Goal: Task Accomplishment & Management: Manage account settings

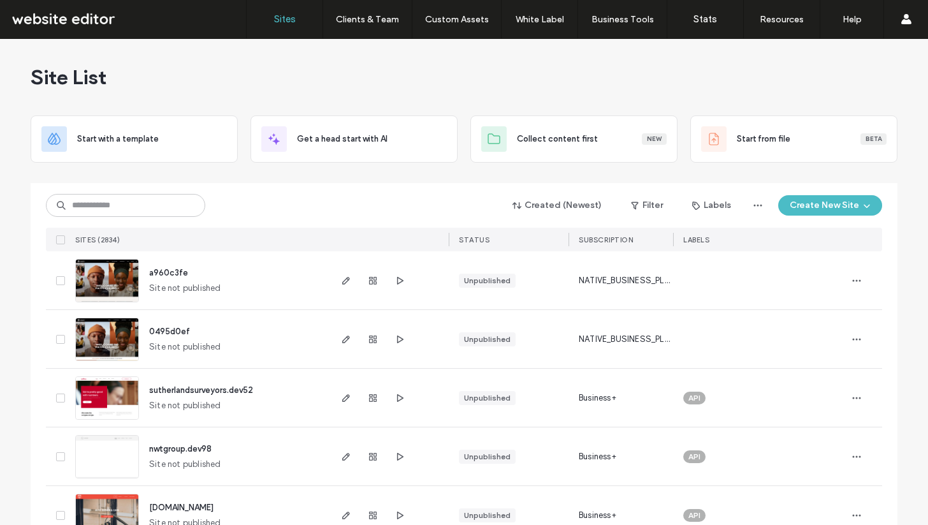
click at [96, 203] on input at bounding box center [125, 205] width 159 height 23
type input "*****"
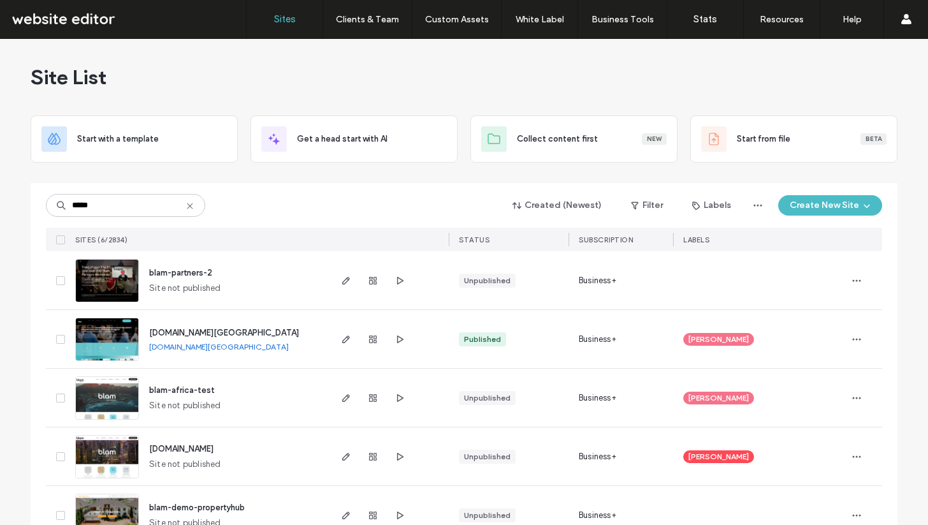
scroll to position [94, 0]
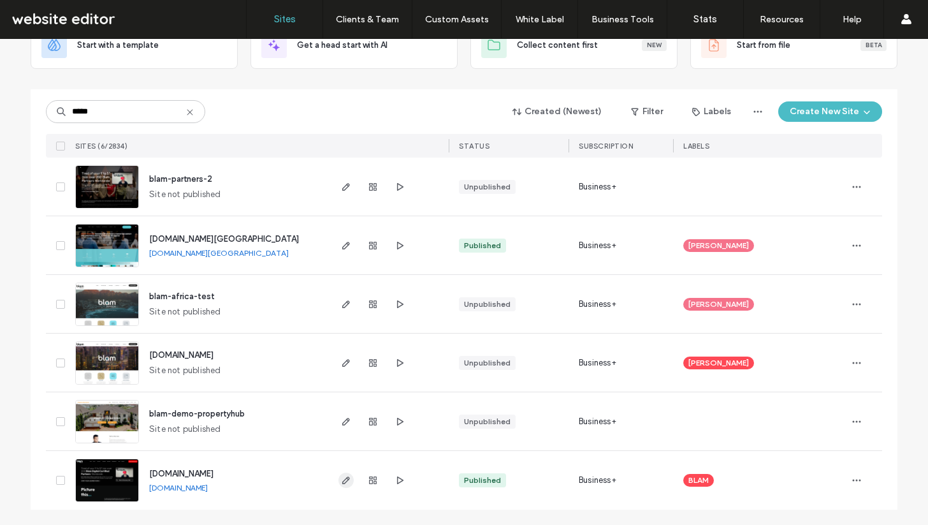
click at [342, 483] on icon "button" at bounding box center [346, 480] width 10 height 10
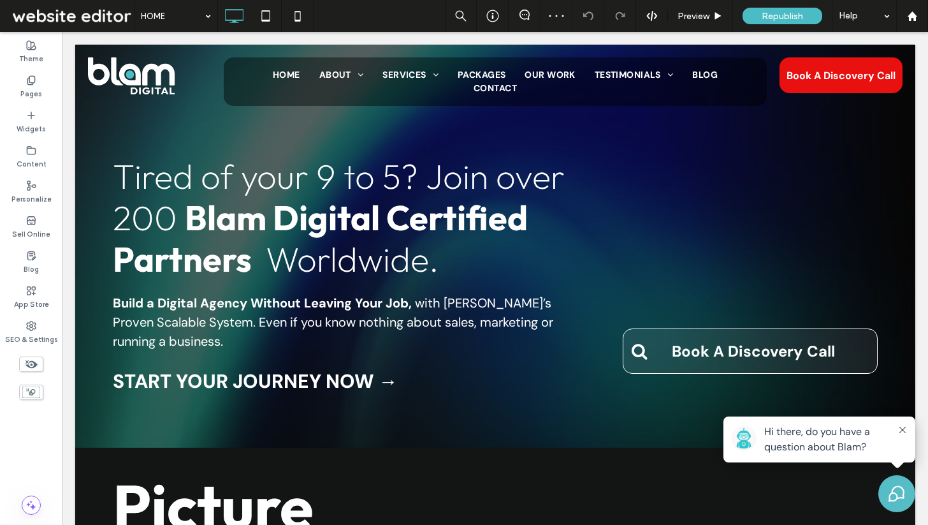
click at [41, 87] on div "Pages" at bounding box center [31, 87] width 62 height 35
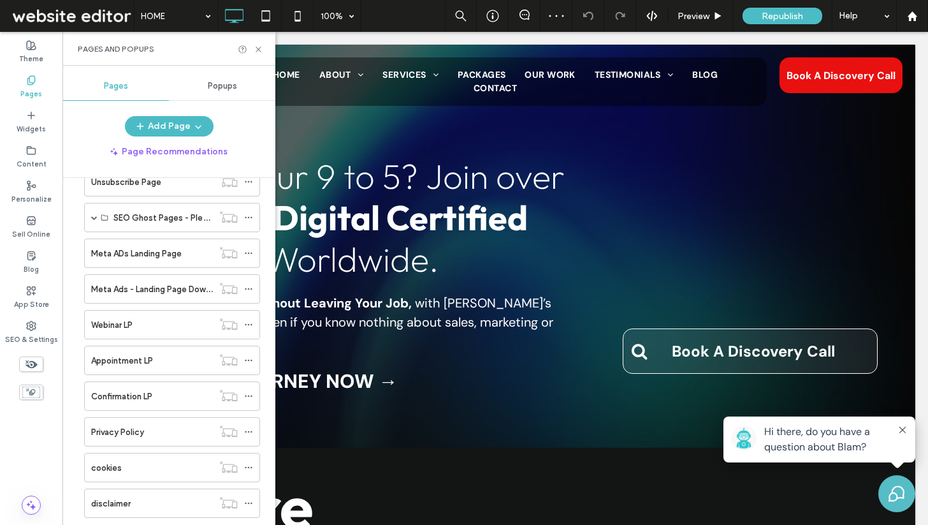
scroll to position [843, 0]
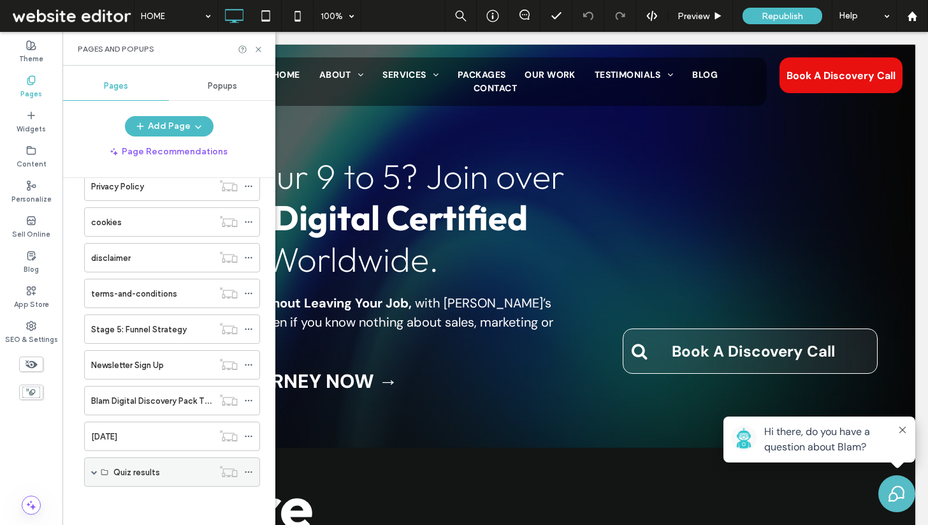
click at [94, 471] on span at bounding box center [94, 472] width 6 height 6
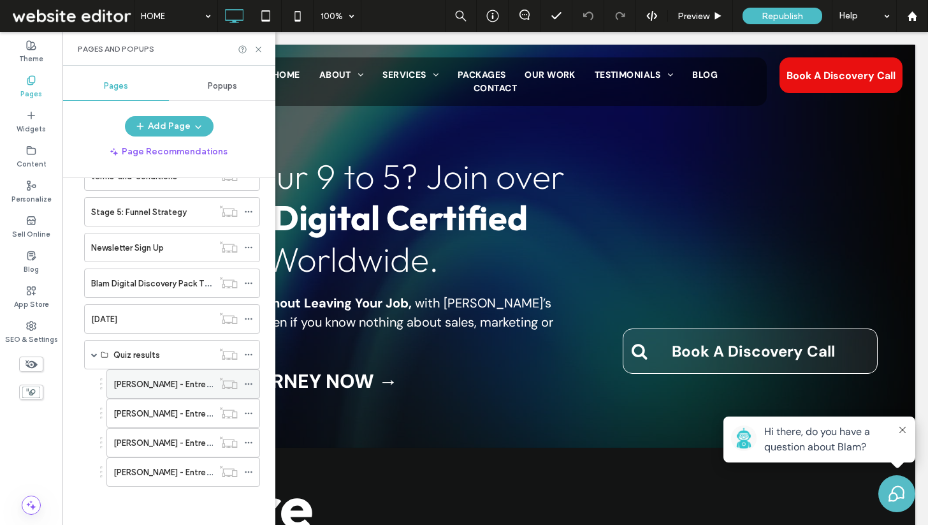
click at [147, 376] on div "Sara Blakely - Entrepreneur Quiz Result LP" at bounding box center [163, 384] width 99 height 28
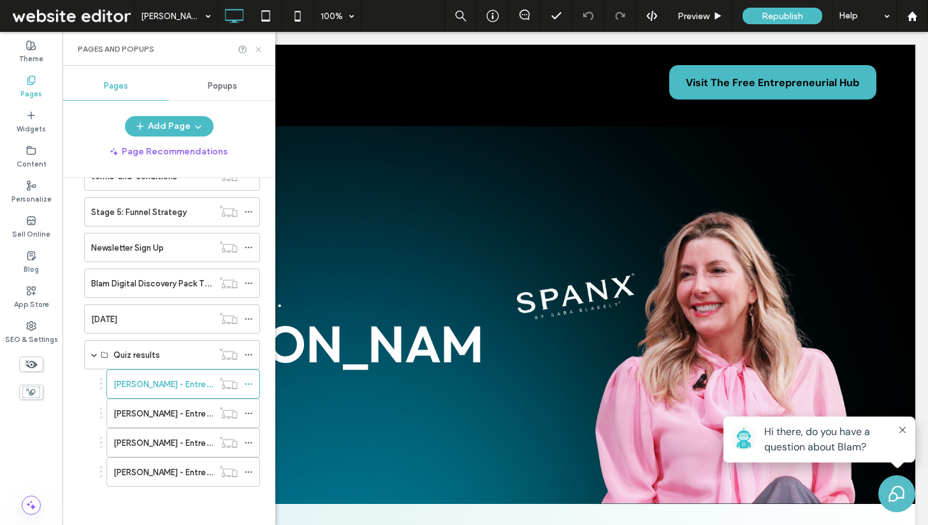
click at [258, 48] on icon at bounding box center [259, 50] width 10 height 10
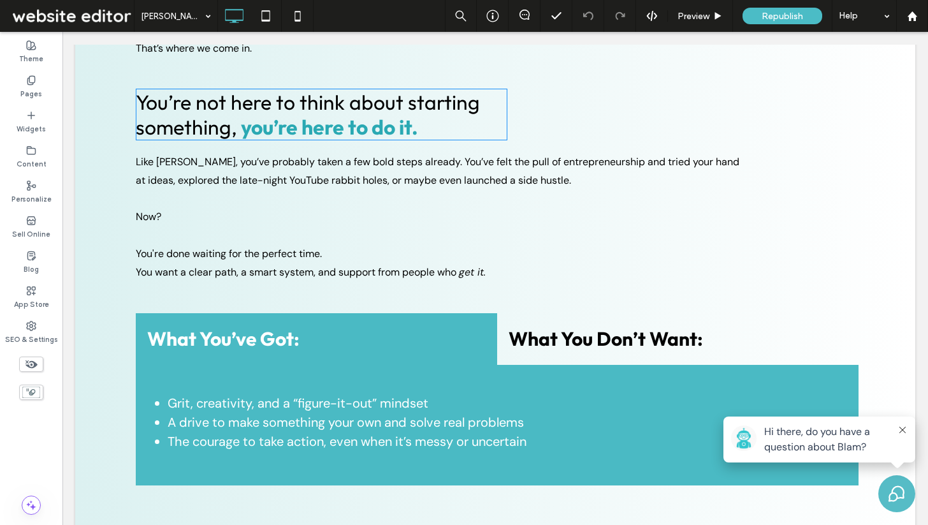
scroll to position [900, 0]
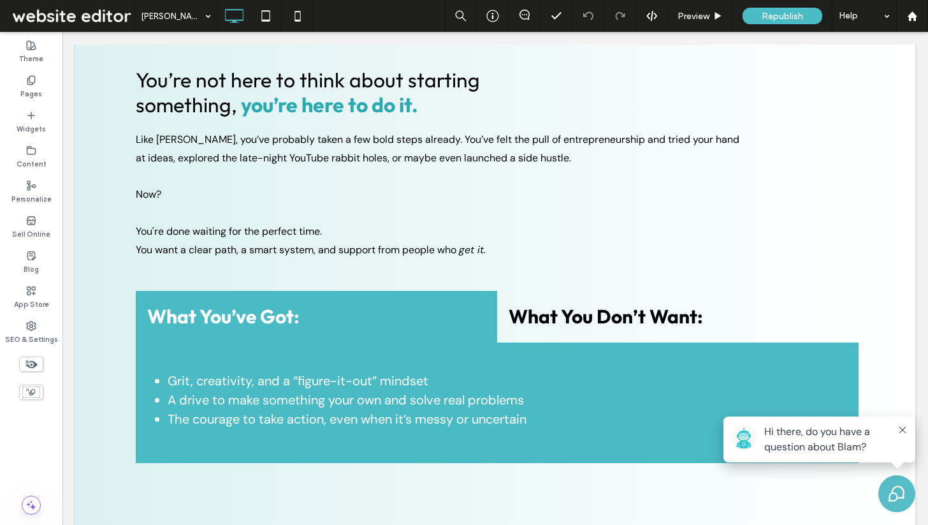
click at [901, 429] on icon at bounding box center [903, 430] width 6 height 6
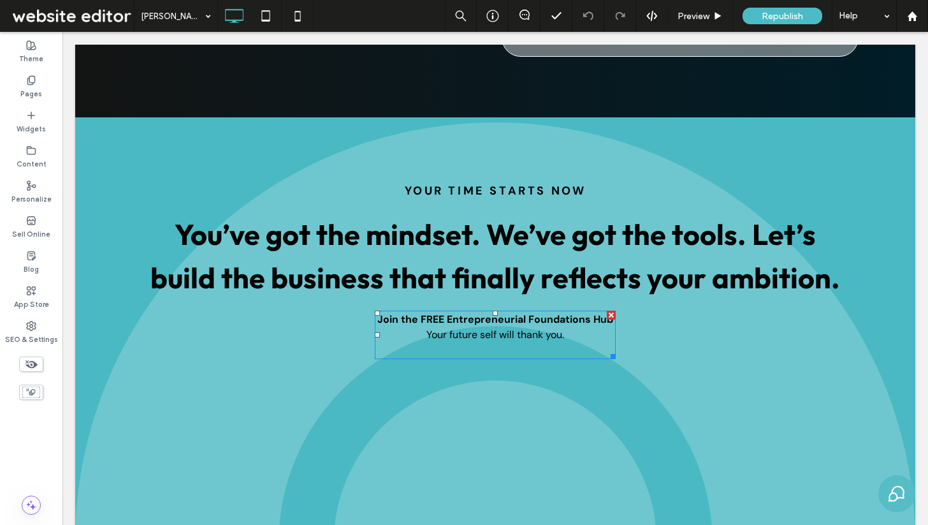
scroll to position [2585, 0]
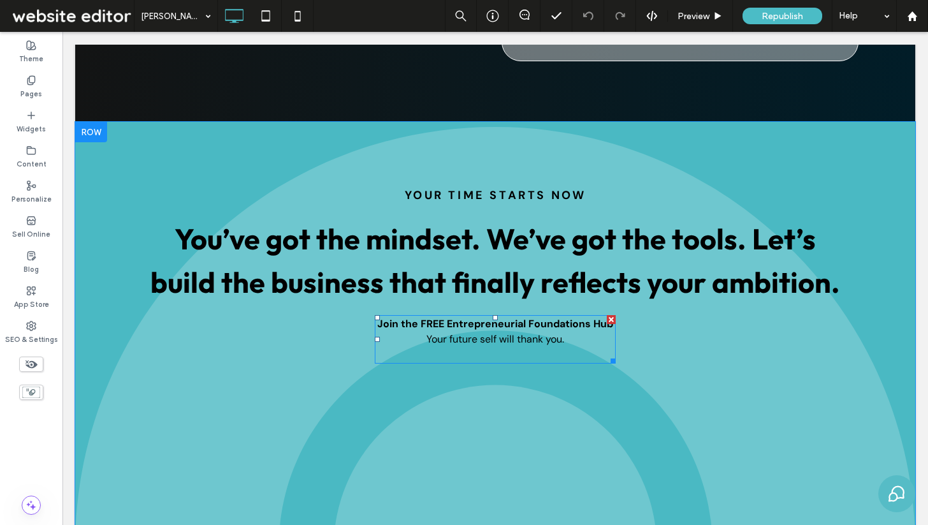
click at [582, 323] on p "Join the FREE Entrepreneurial Foundations Hub Your future self will thank you." at bounding box center [495, 331] width 241 height 31
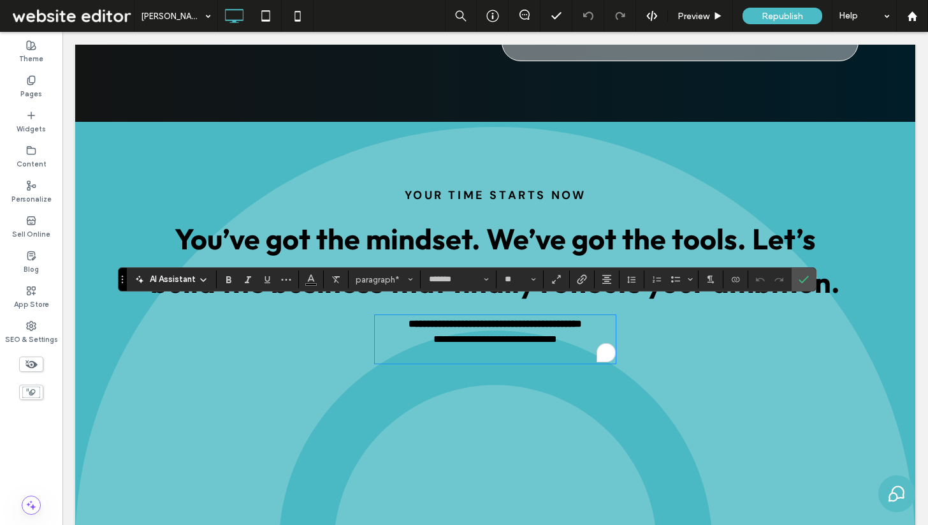
click at [578, 324] on p "**********" at bounding box center [495, 331] width 241 height 31
click at [434, 334] on span "**********" at bounding box center [496, 339] width 124 height 10
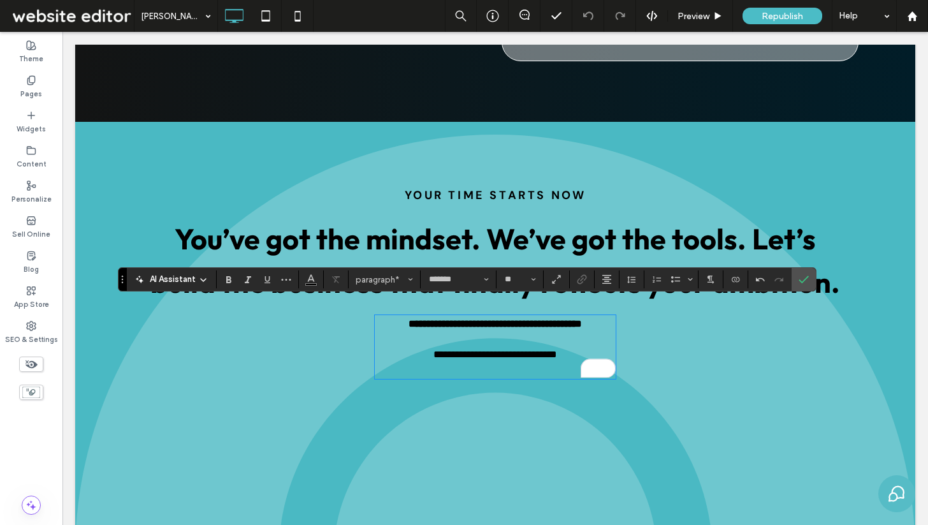
click at [578, 347] on p "**********" at bounding box center [495, 354] width 241 height 15
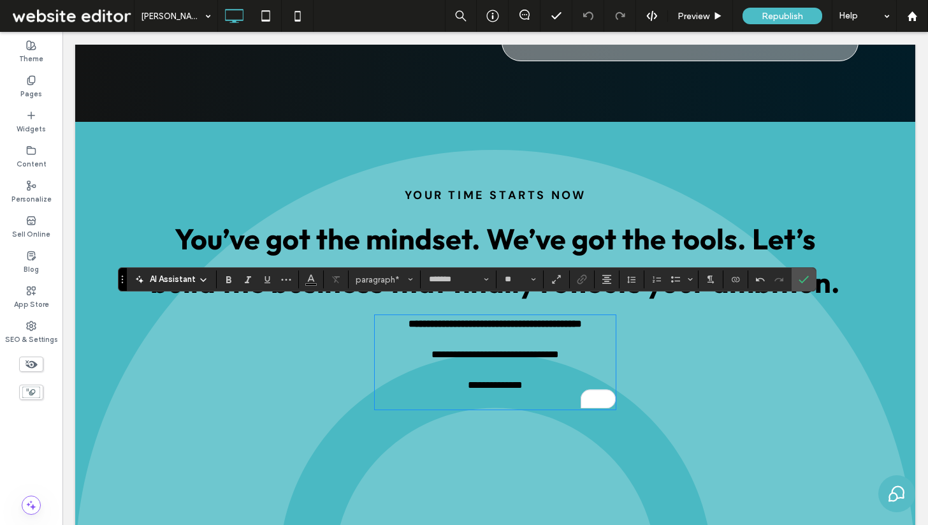
click at [423, 347] on p "**********" at bounding box center [495, 354] width 241 height 15
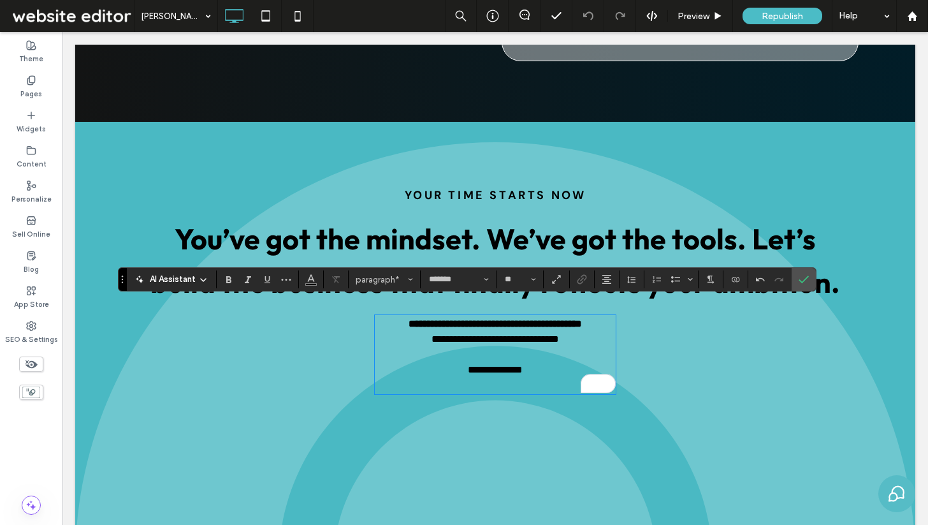
click at [541, 347] on p "To enrich screen reader interactions, please activate Accessibility in Grammarl…" at bounding box center [495, 354] width 241 height 15
click at [541, 362] on p "**********" at bounding box center [495, 369] width 241 height 15
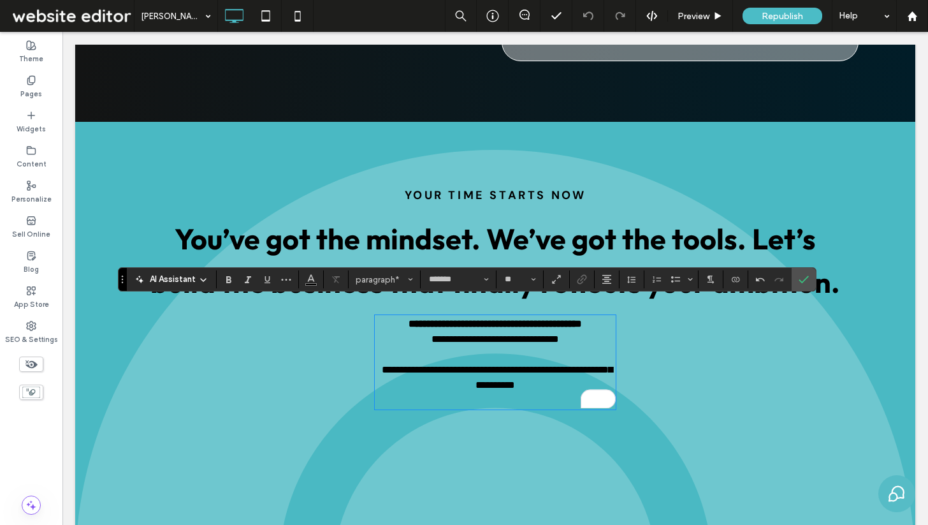
click at [393, 365] on span "**********" at bounding box center [497, 377] width 231 height 25
drag, startPoint x: 559, startPoint y: 374, endPoint x: 386, endPoint y: 358, distance: 173.5
click at [386, 362] on p "**********" at bounding box center [495, 377] width 241 height 31
click at [816, 282] on section at bounding box center [804, 279] width 24 height 23
click at [810, 277] on label "Confirm" at bounding box center [804, 279] width 19 height 23
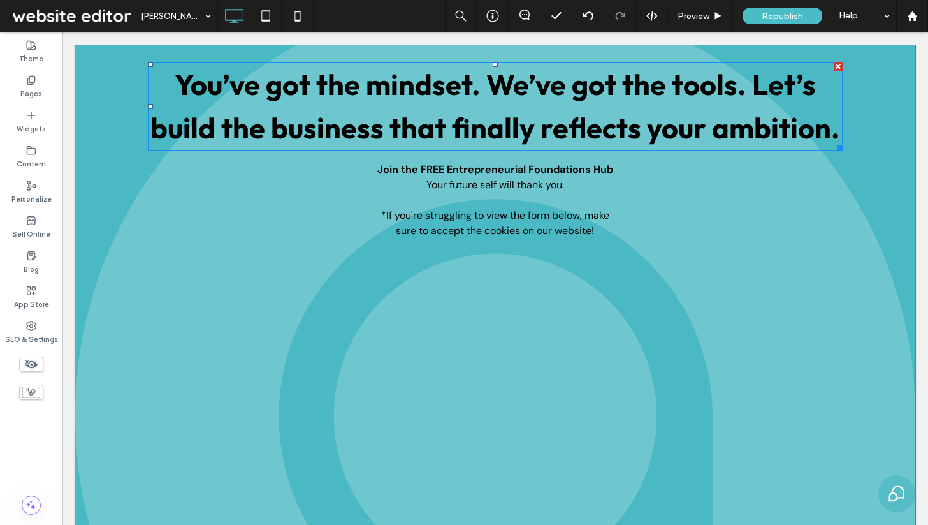
scroll to position [2722, 0]
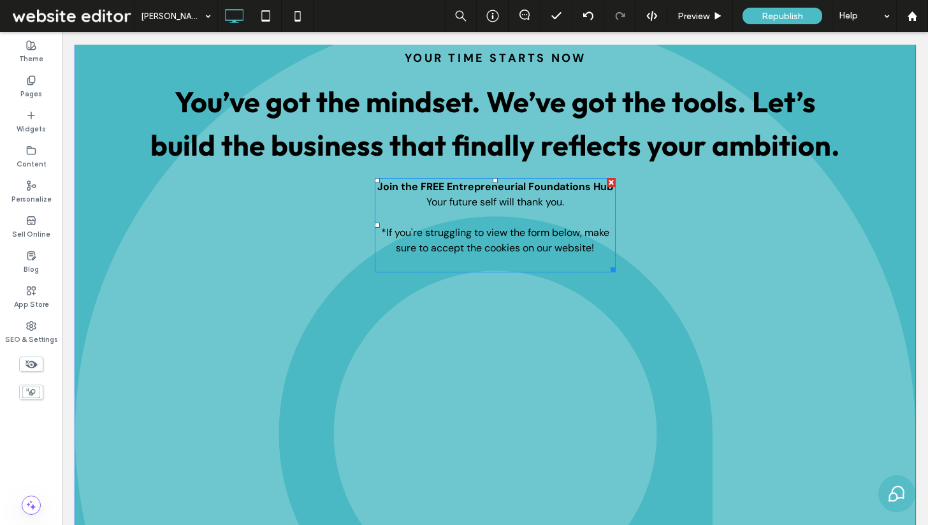
click at [569, 194] on p "Your future self will thank you." at bounding box center [495, 201] width 241 height 15
type input "*******"
type input "**"
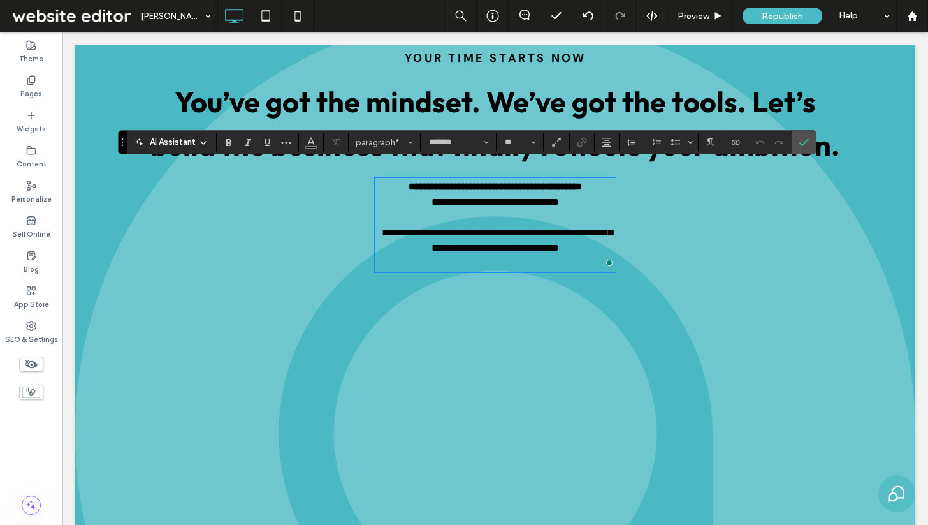
click at [582, 194] on p "**********" at bounding box center [495, 201] width 241 height 15
click at [554, 210] on p "To enrich screen reader interactions, please activate Accessibility in Grammarl…" at bounding box center [495, 217] width 241 height 15
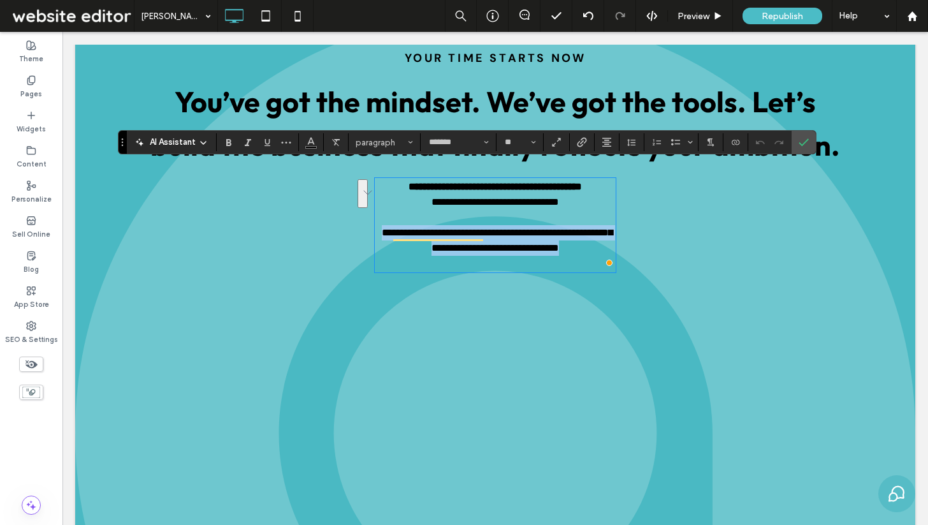
drag, startPoint x: 380, startPoint y: 220, endPoint x: 617, endPoint y: 237, distance: 237.2
click at [617, 237] on div "**********" at bounding box center [495, 432] width 765 height 768
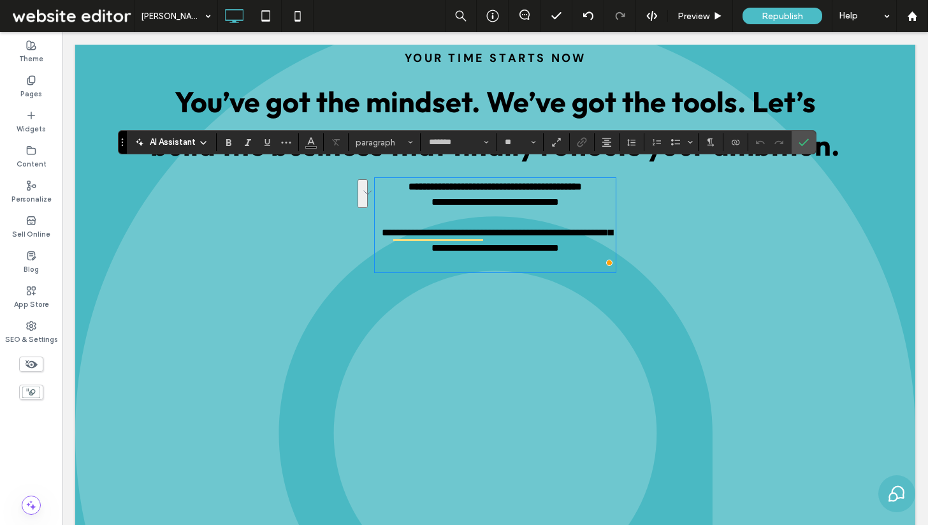
click at [534, 256] on p "To enrich screen reader interactions, please activate Accessibility in Grammarl…" at bounding box center [495, 263] width 241 height 15
click at [725, 195] on div "**********" at bounding box center [495, 432] width 765 height 768
click at [803, 152] on span "Confirm" at bounding box center [802, 142] width 6 height 23
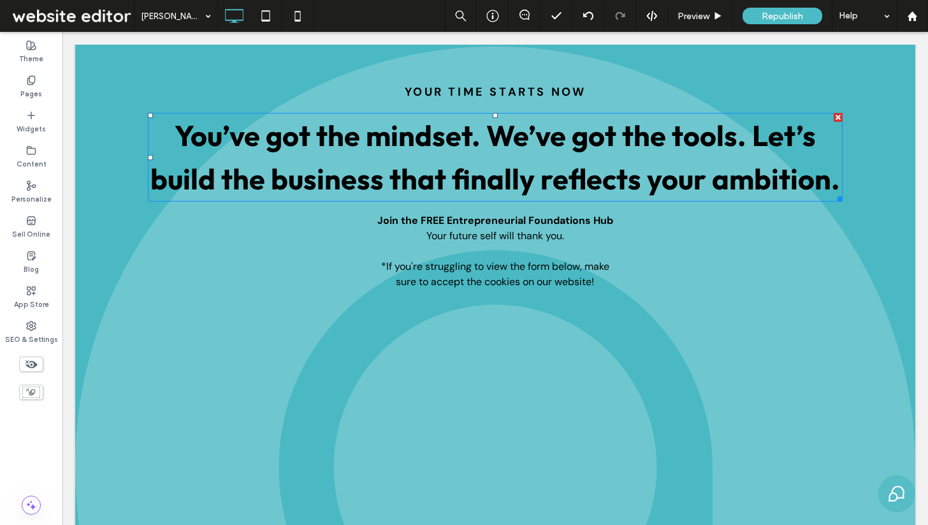
scroll to position [2685, 0]
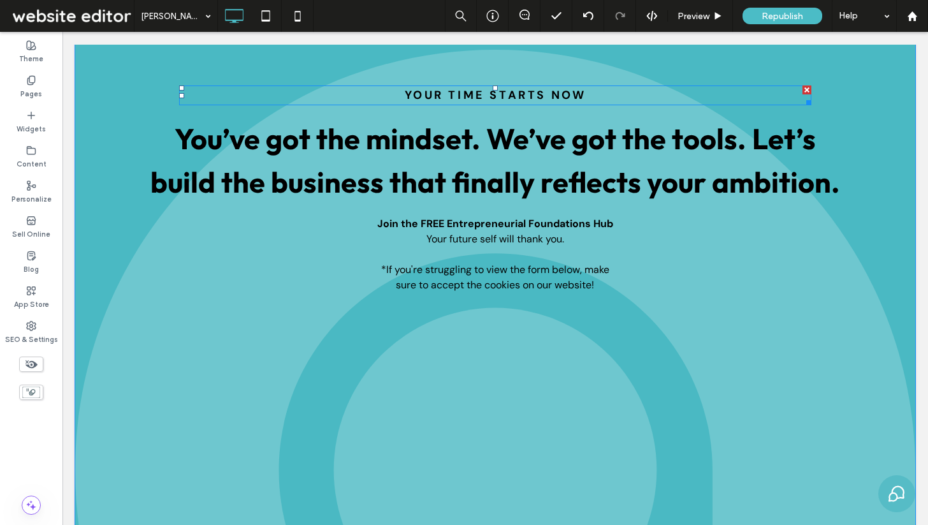
click at [532, 87] on strong "YOUR TIME STARTS NOW" at bounding box center [496, 94] width 182 height 15
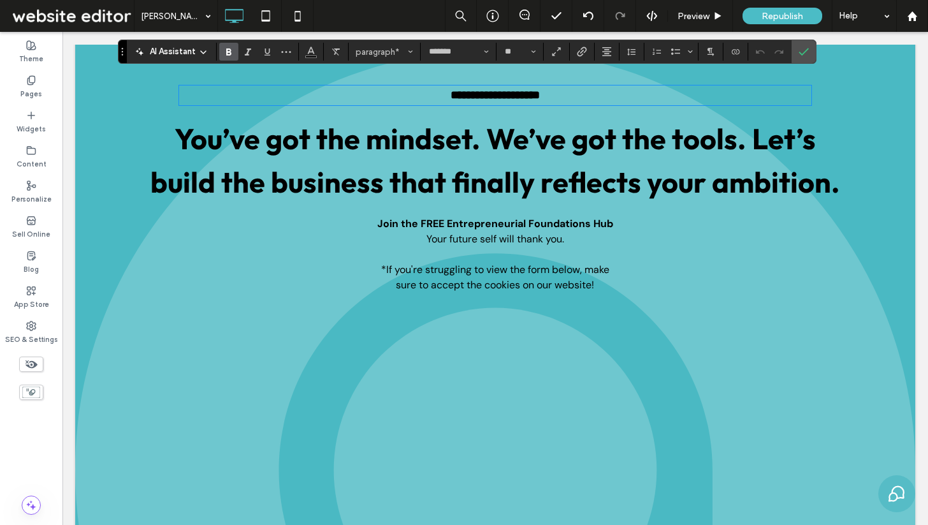
click at [507, 217] on strong "Join the FREE Entrepreneurial Foundations Hub" at bounding box center [496, 223] width 236 height 13
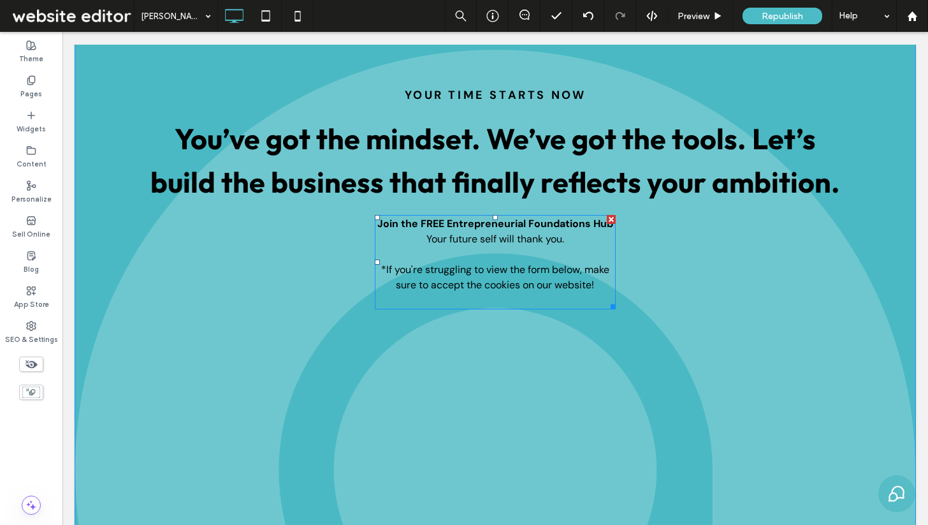
click at [507, 217] on strong "Join the FREE Entrepreneurial Foundations Hub" at bounding box center [496, 223] width 236 height 13
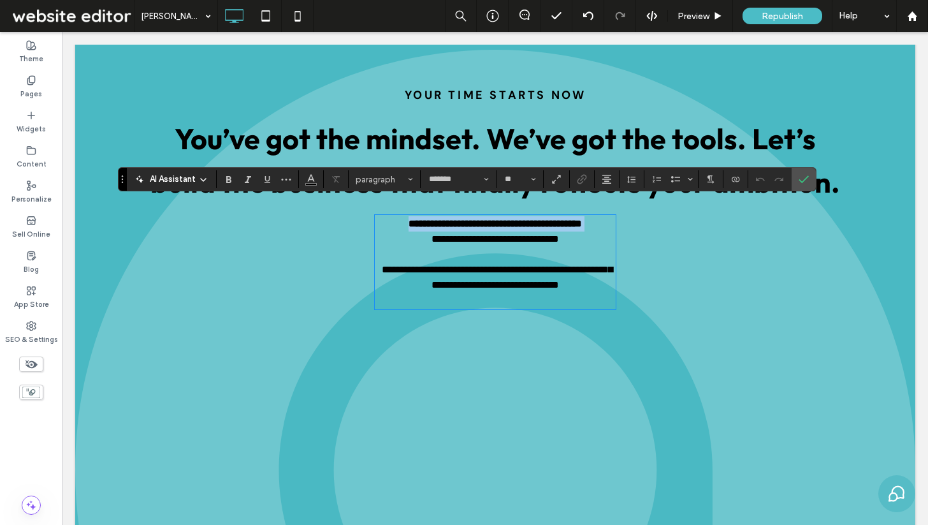
click at [507, 219] on strong "**********" at bounding box center [495, 224] width 173 height 10
click at [312, 177] on use "Color" at bounding box center [310, 178] width 7 height 7
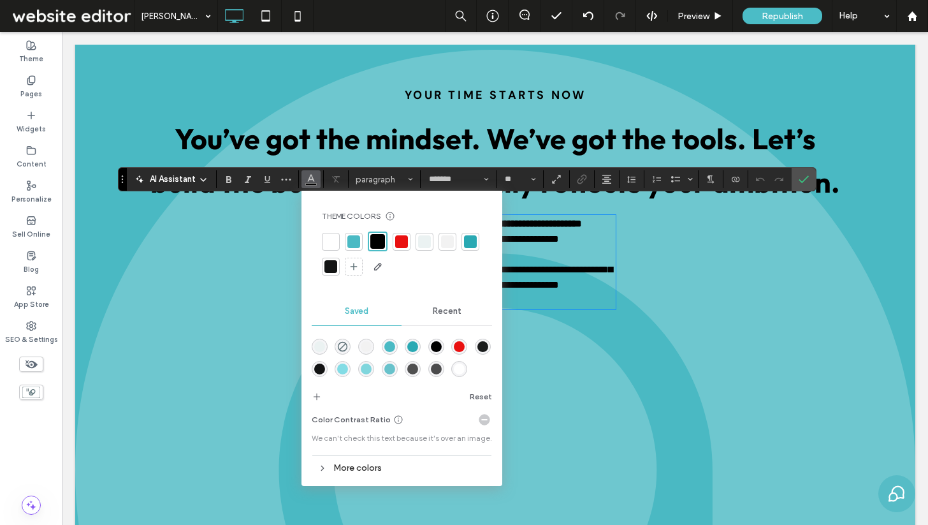
click at [566, 247] on p "To enrich screen reader interactions, please activate Accessibility in Grammarl…" at bounding box center [495, 254] width 241 height 15
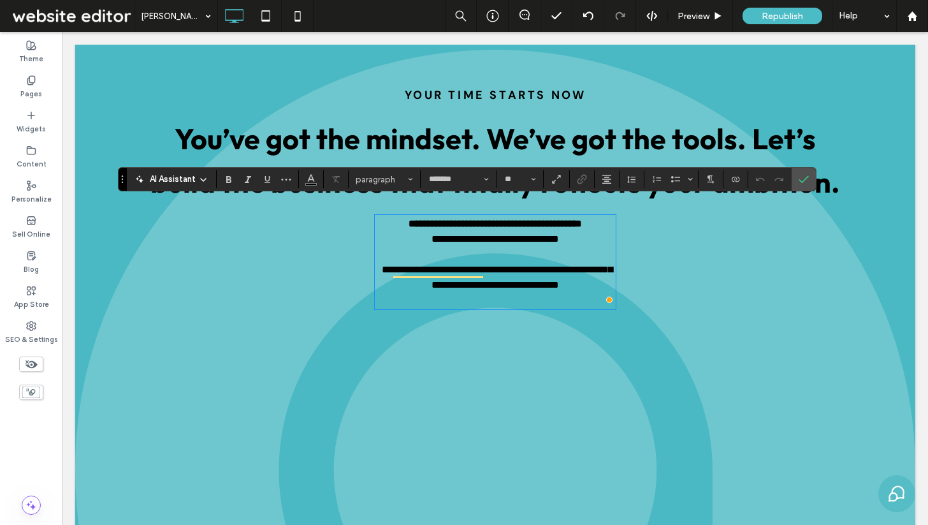
click at [582, 219] on strong "**********" at bounding box center [495, 224] width 173 height 10
copy p "**********"
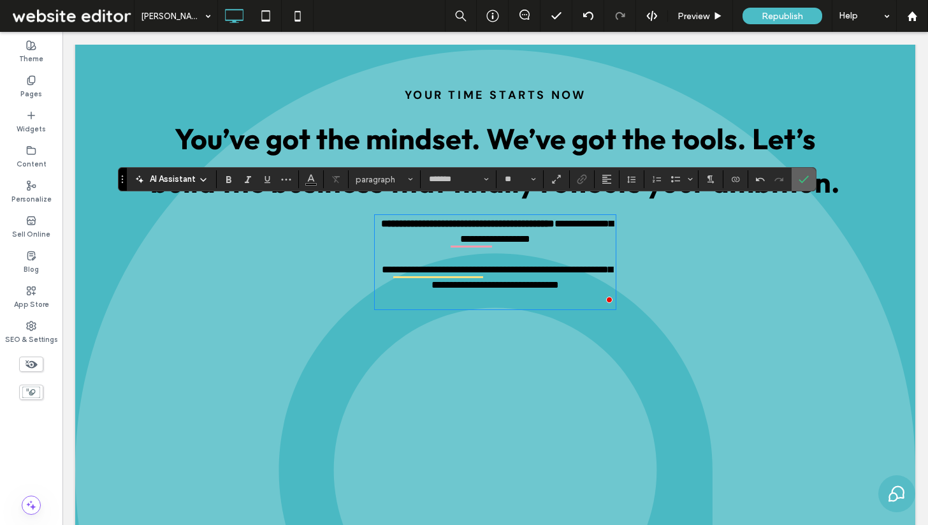
click at [793, 183] on section at bounding box center [804, 179] width 24 height 23
click at [804, 175] on icon "Confirm" at bounding box center [804, 179] width 10 height 10
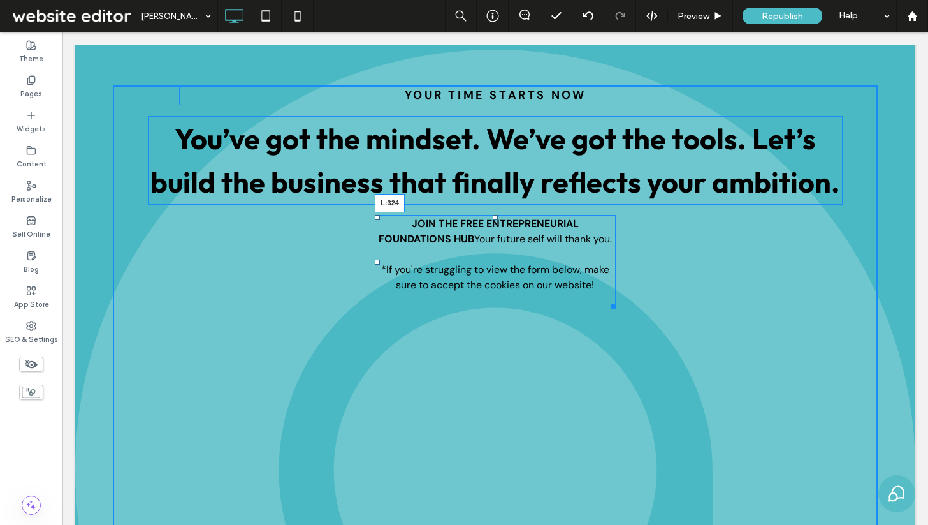
drag, startPoint x: 378, startPoint y: 246, endPoint x: 322, endPoint y: 246, distance: 55.5
click at [375, 260] on div at bounding box center [377, 262] width 5 height 5
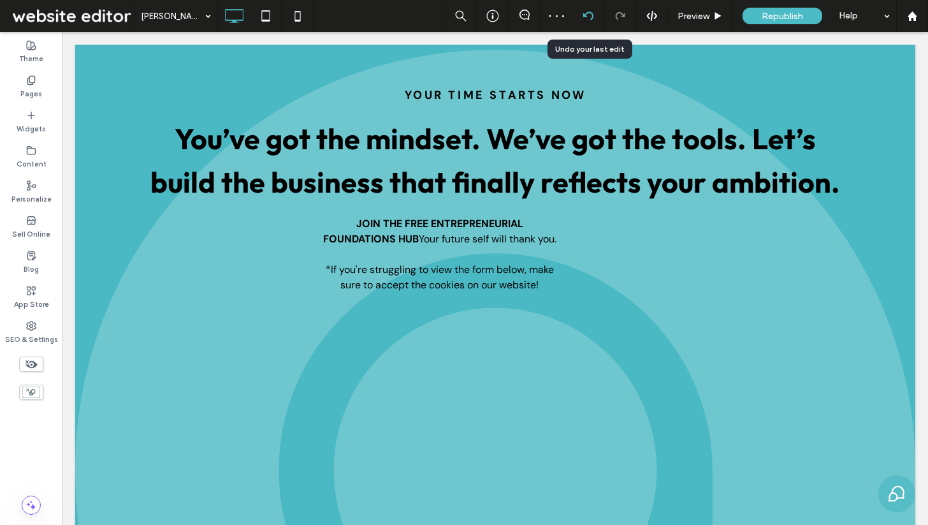
click at [591, 13] on use at bounding box center [588, 15] width 10 height 8
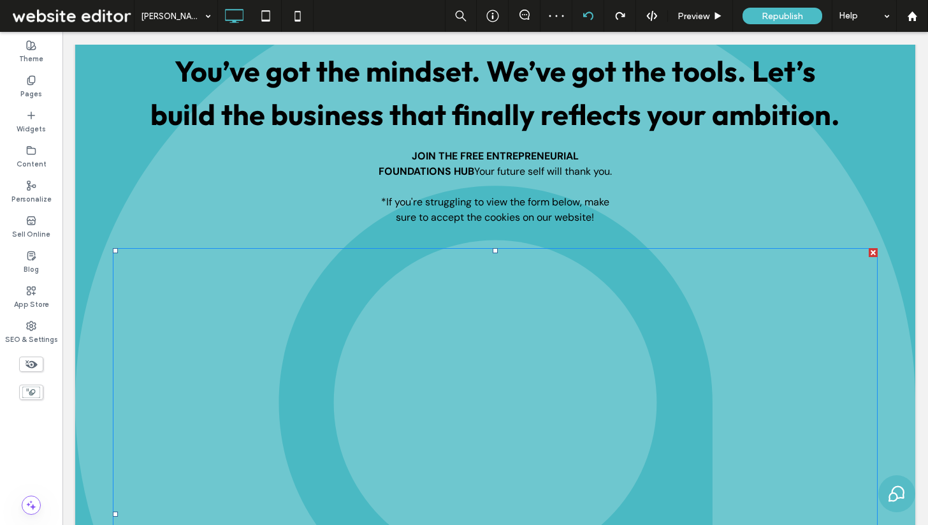
scroll to position [2678, 0]
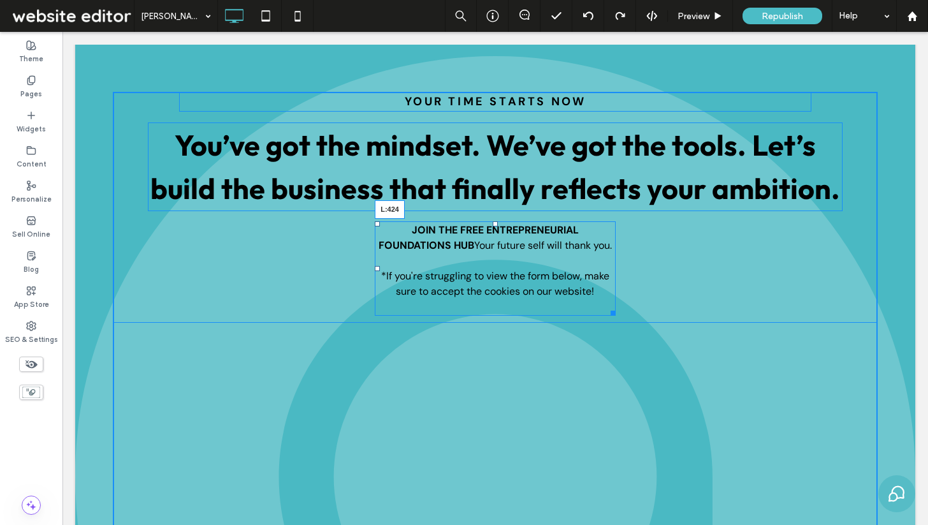
drag, startPoint x: 378, startPoint y: 256, endPoint x: 386, endPoint y: 270, distance: 16.8
click at [386, 270] on div "JOIN THE FREE ENTREPRENEURIAL FOUNDATIONS HUB Your future self will thank you. …" at bounding box center [495, 268] width 241 height 94
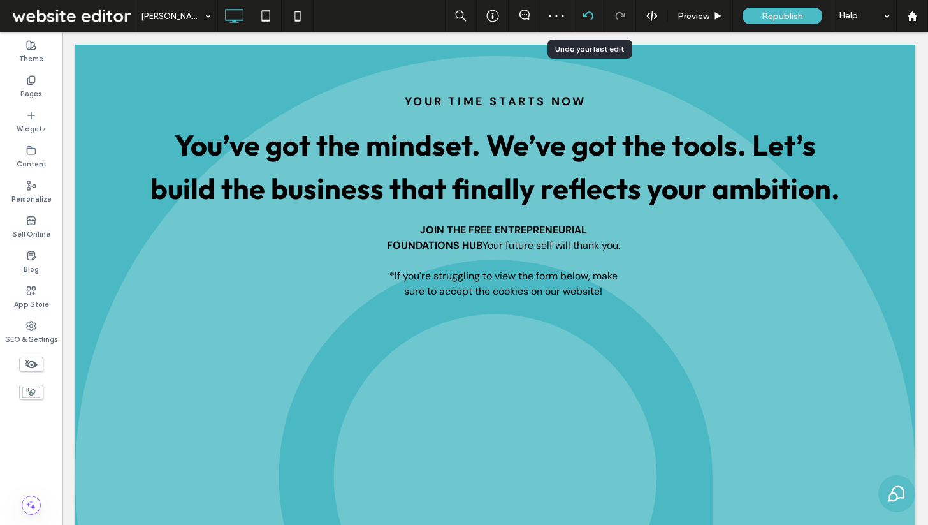
click at [589, 24] on div at bounding box center [589, 16] width 32 height 32
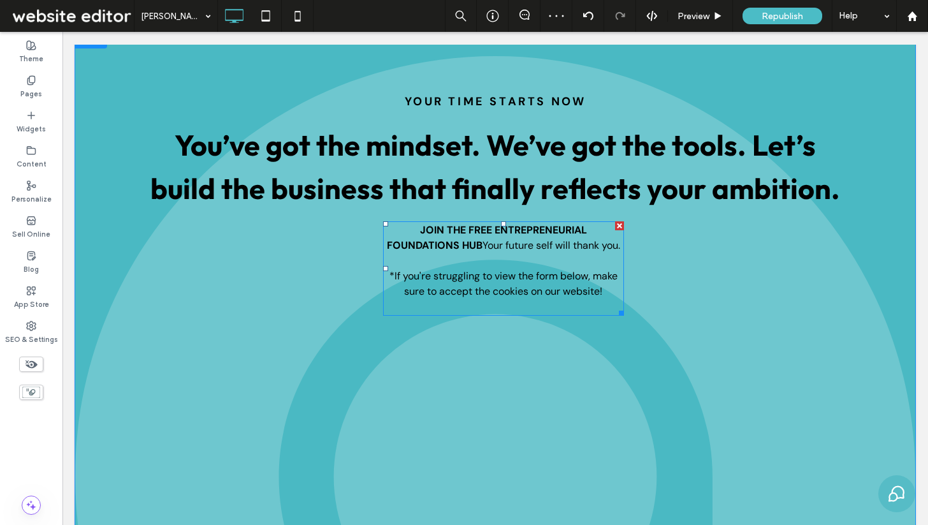
click at [483, 238] on span "Your future self will thank you." at bounding box center [552, 244] width 138 height 13
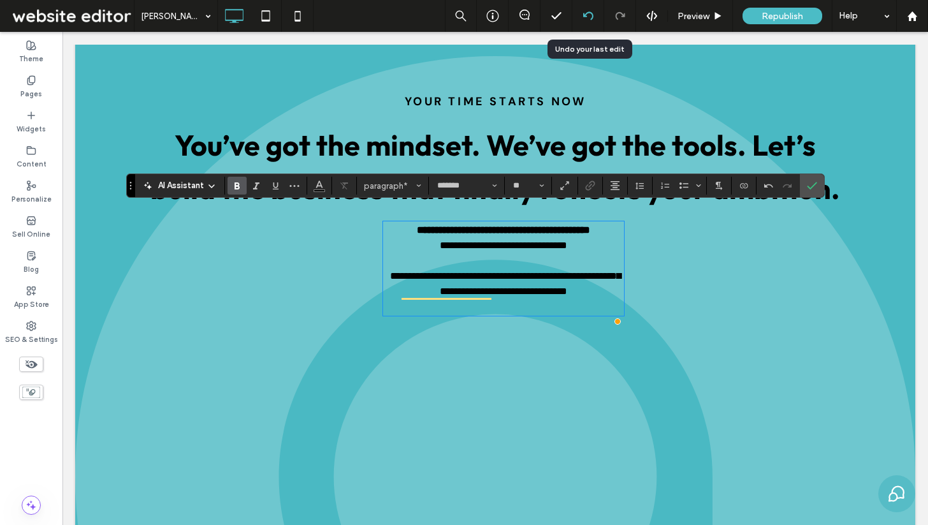
click at [594, 9] on div at bounding box center [589, 16] width 32 height 32
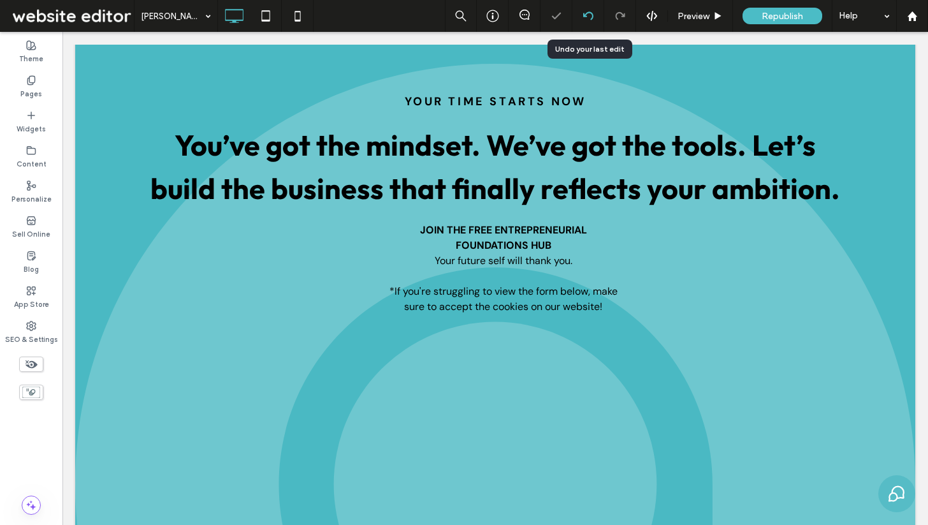
click at [591, 17] on icon at bounding box center [588, 16] width 10 height 10
click at [591, 17] on div at bounding box center [464, 262] width 928 height 525
click at [591, 18] on use at bounding box center [588, 15] width 10 height 8
click at [592, 19] on icon at bounding box center [588, 16] width 10 height 10
type input "*******"
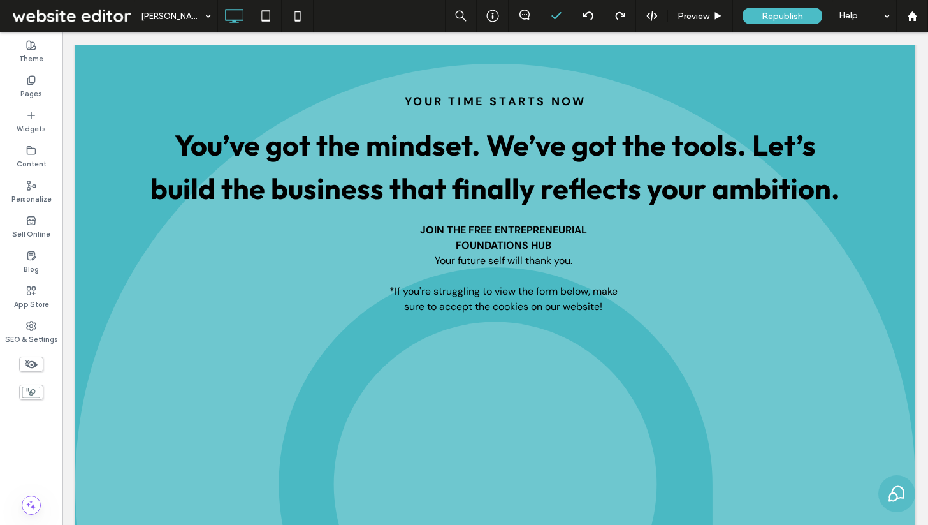
type input "**"
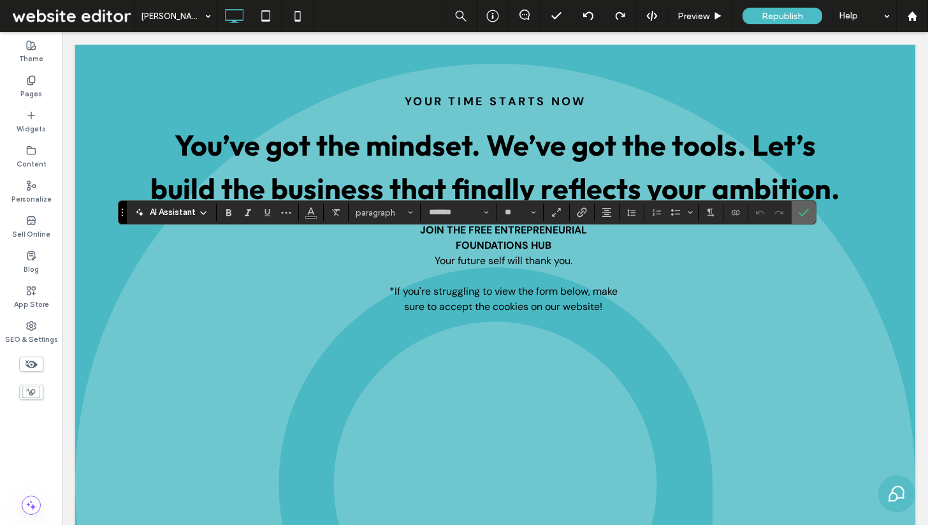
click at [805, 216] on icon "Confirm" at bounding box center [804, 212] width 10 height 10
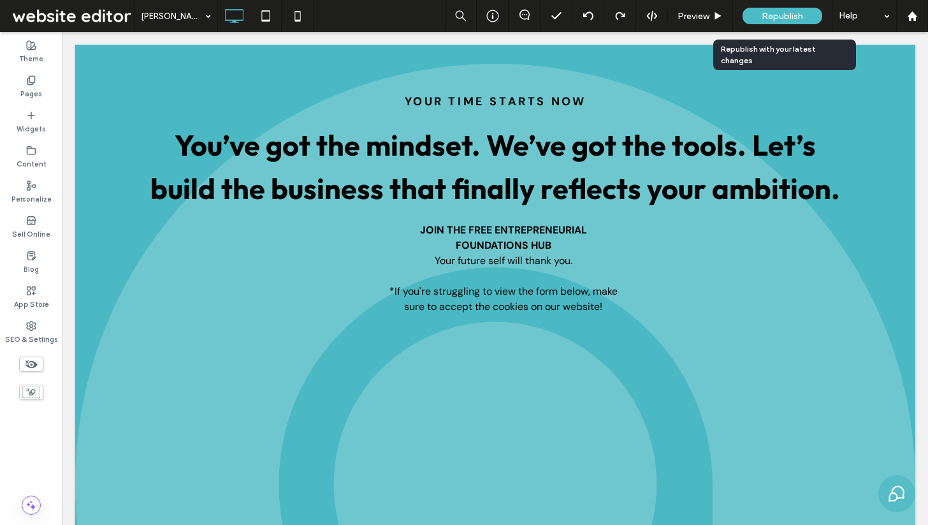
click at [780, 17] on span "Republish" at bounding box center [782, 16] width 41 height 11
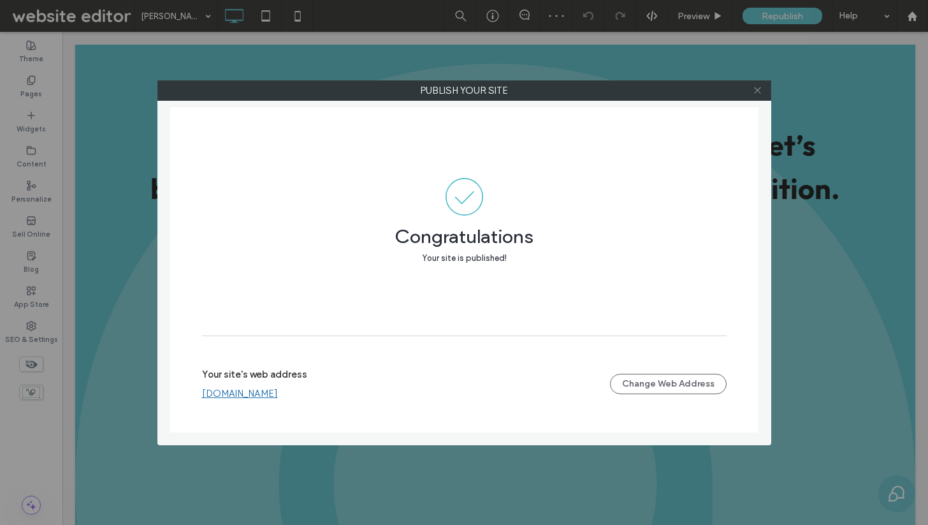
click at [757, 95] on span at bounding box center [758, 90] width 10 height 19
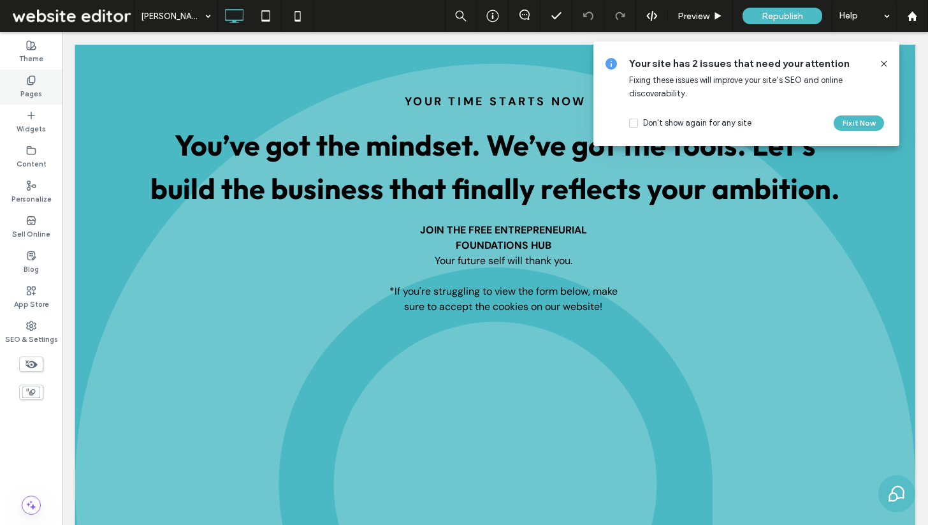
click at [26, 84] on icon at bounding box center [31, 80] width 10 height 10
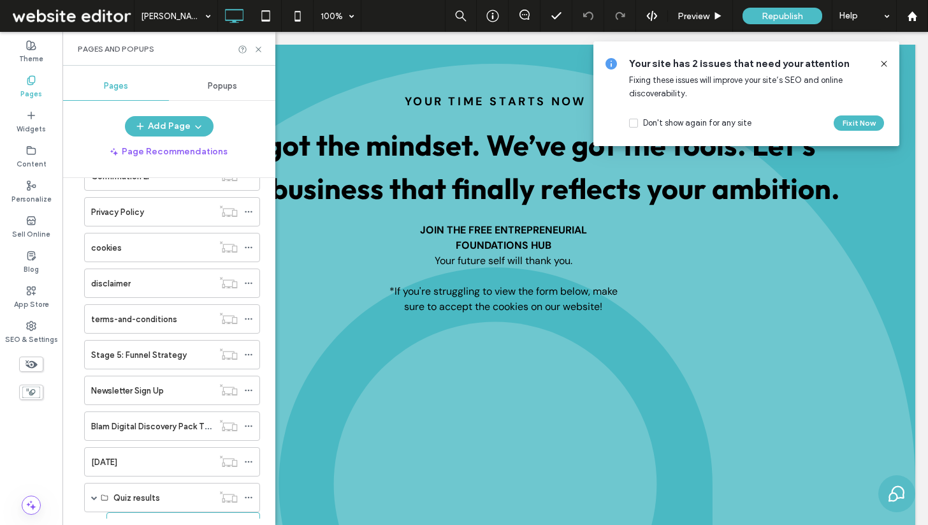
scroll to position [960, 0]
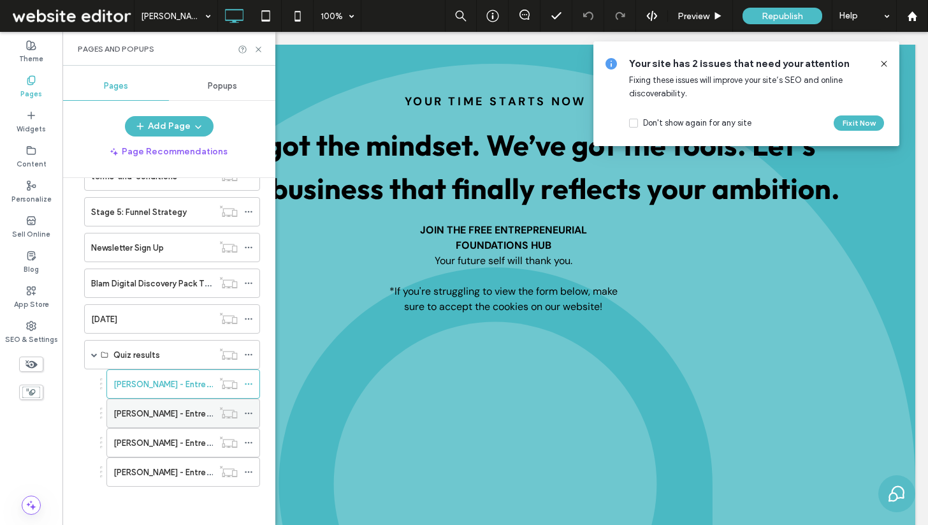
click at [141, 424] on div "Richard Branson - Entrepreneur Quiz Result LP" at bounding box center [163, 413] width 99 height 28
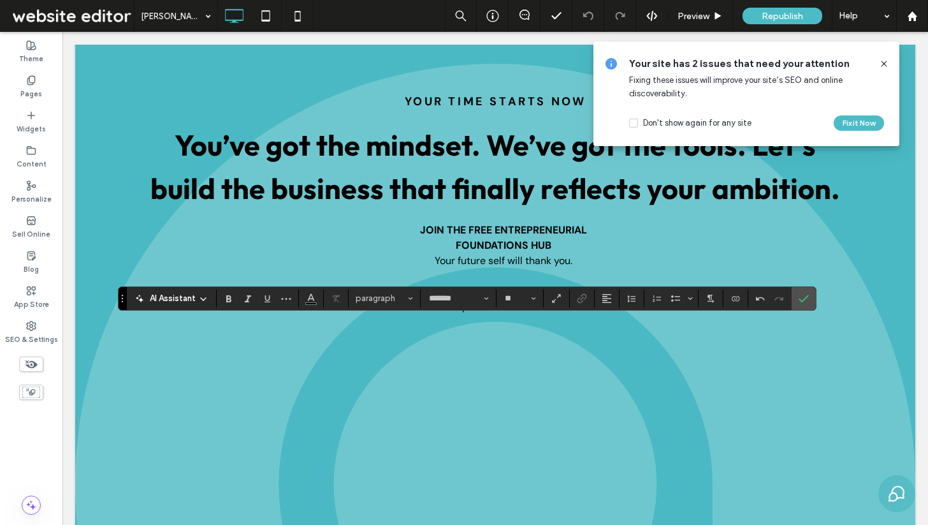
click at [884, 64] on use at bounding box center [884, 64] width 6 height 6
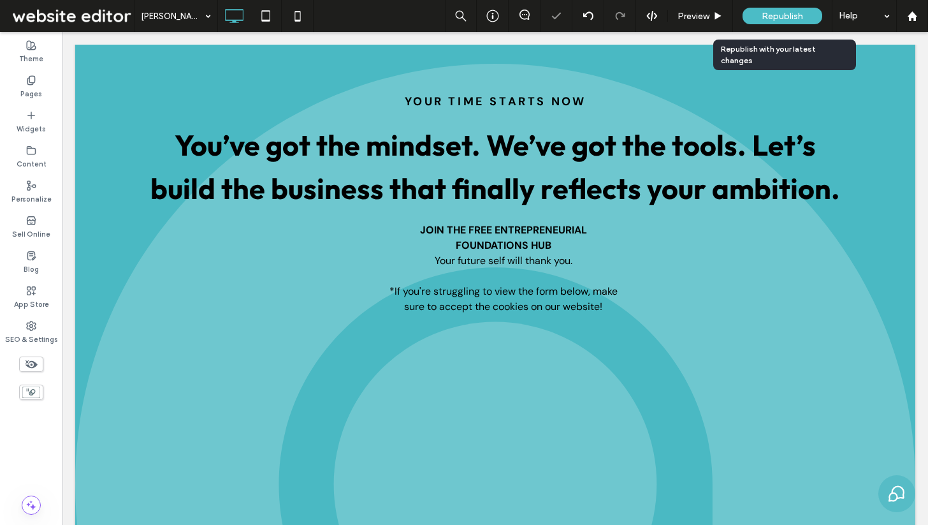
click at [789, 12] on span "Republish" at bounding box center [782, 16] width 41 height 11
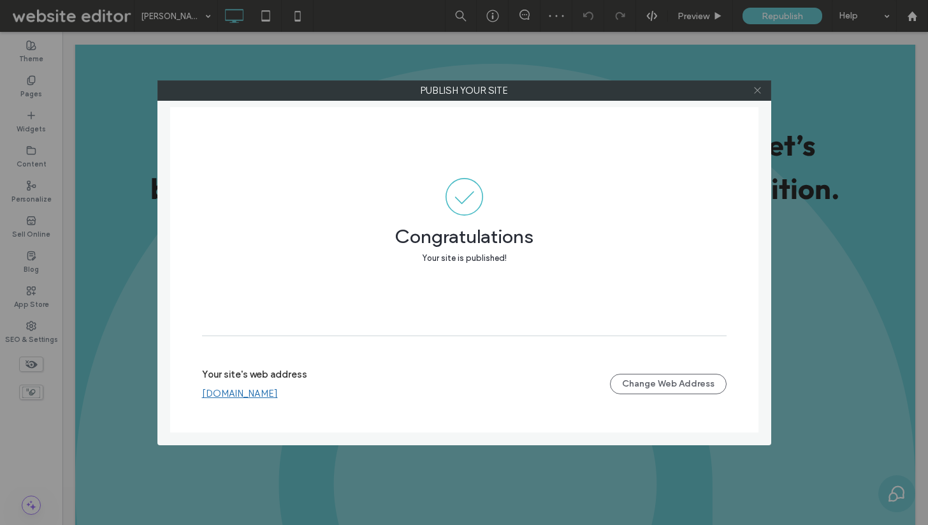
click at [759, 90] on icon at bounding box center [758, 90] width 10 height 10
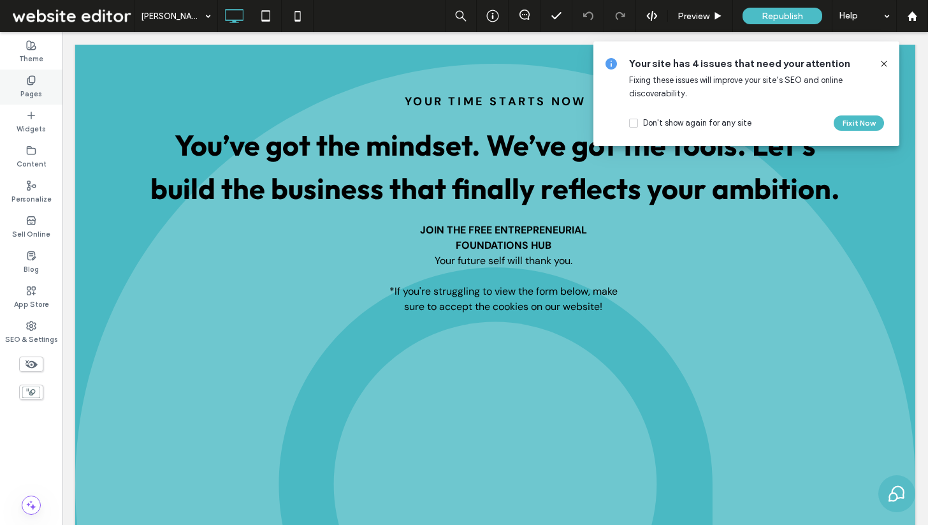
click at [32, 89] on label "Pages" at bounding box center [31, 92] width 22 height 14
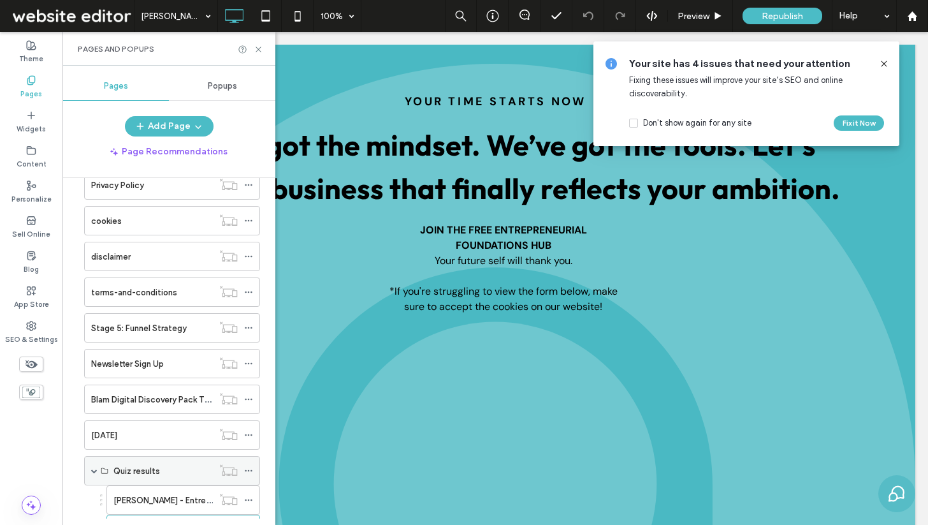
scroll to position [960, 0]
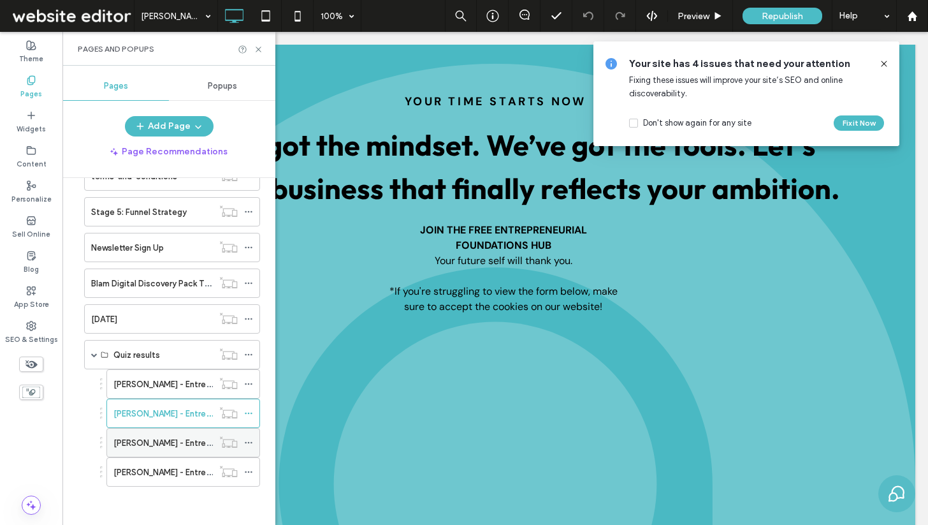
click at [170, 435] on div "Howard Schultz - Entrepreneur Quiz Result LP" at bounding box center [163, 443] width 99 height 28
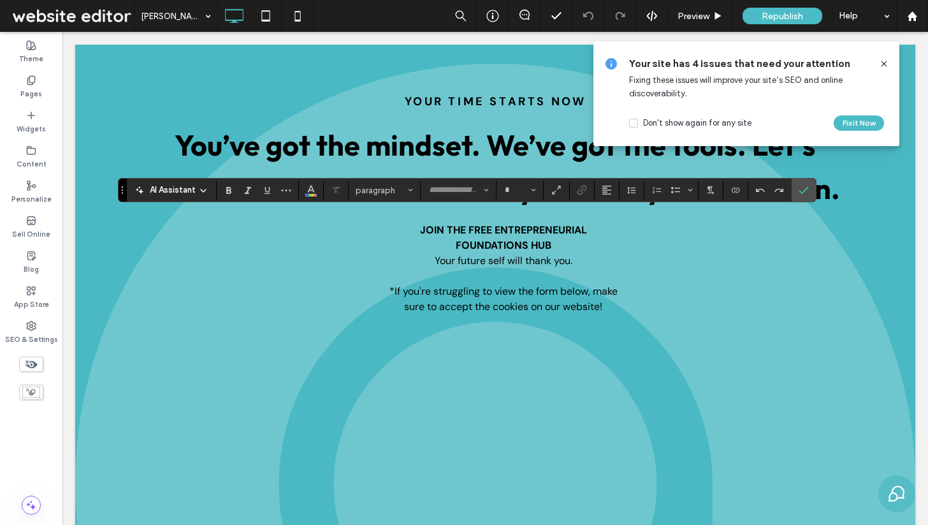
type input "*******"
type input "**"
click at [806, 191] on icon "Confirm" at bounding box center [804, 190] width 10 height 10
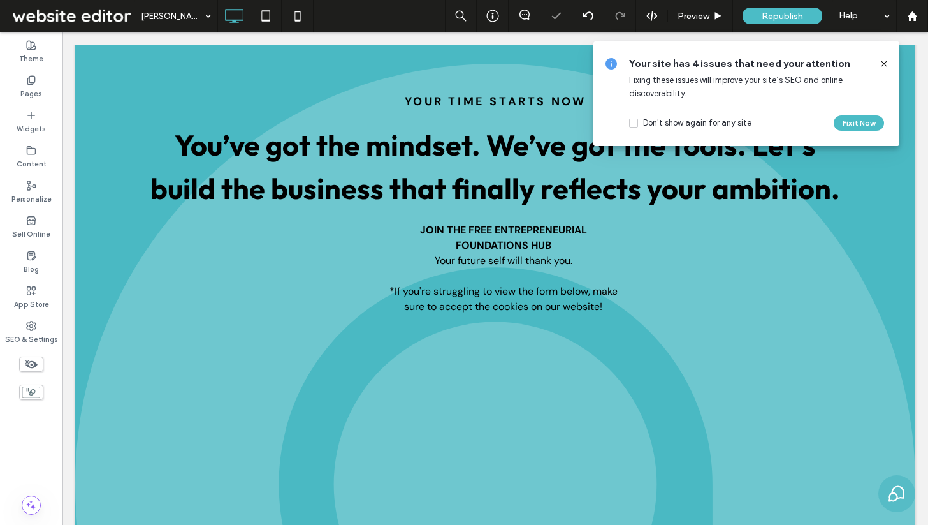
click at [885, 62] on use at bounding box center [884, 64] width 6 height 6
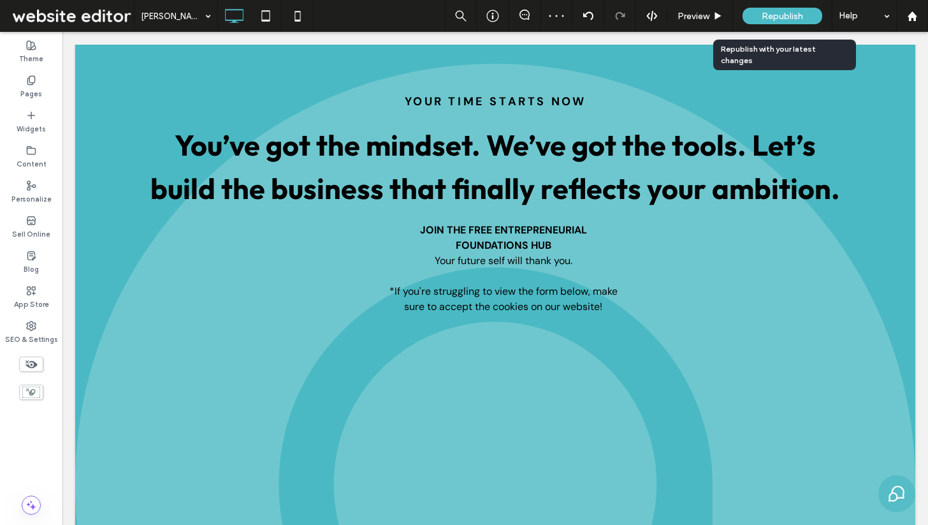
click at [774, 16] on span "Republish" at bounding box center [782, 16] width 41 height 11
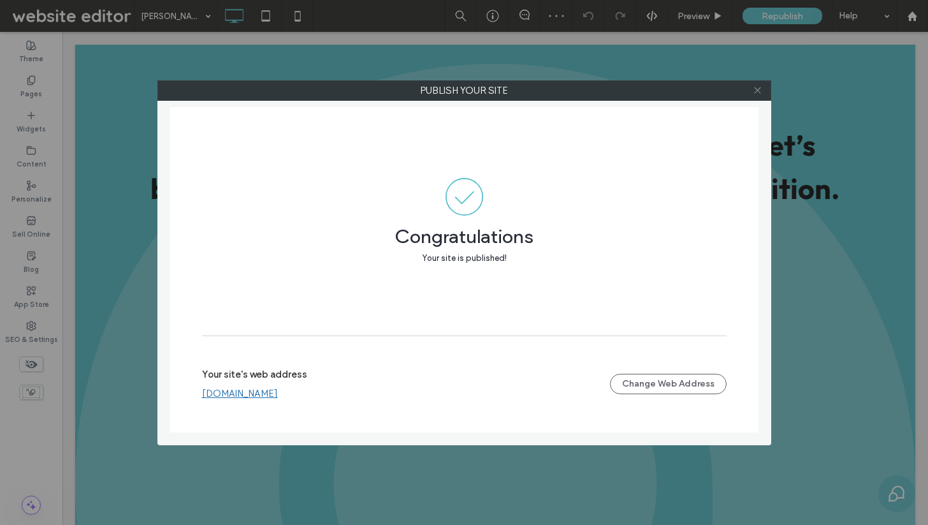
click at [758, 91] on use at bounding box center [757, 90] width 6 height 6
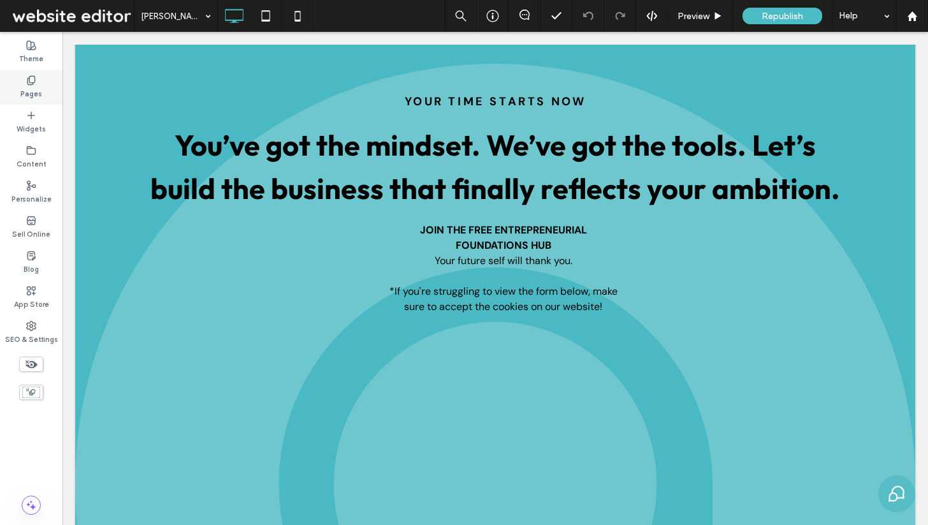
click at [40, 98] on label "Pages" at bounding box center [31, 92] width 22 height 14
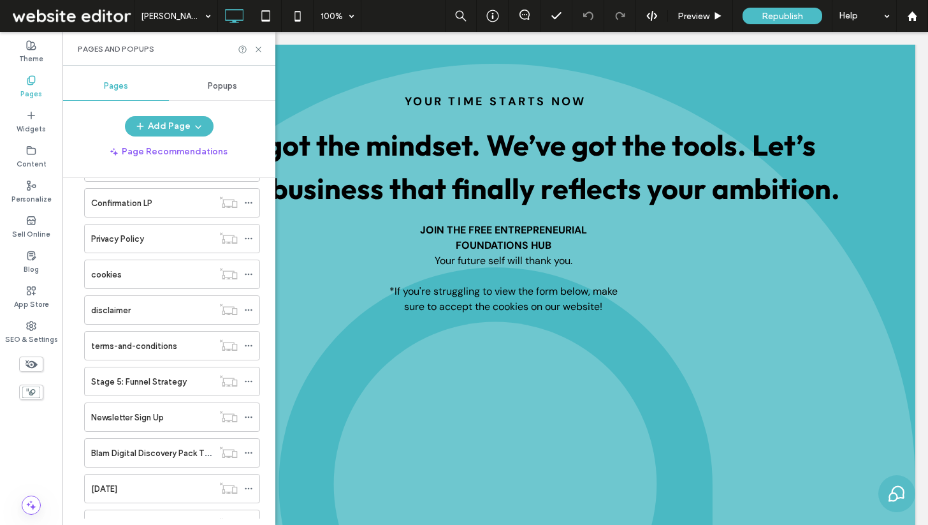
scroll to position [960, 0]
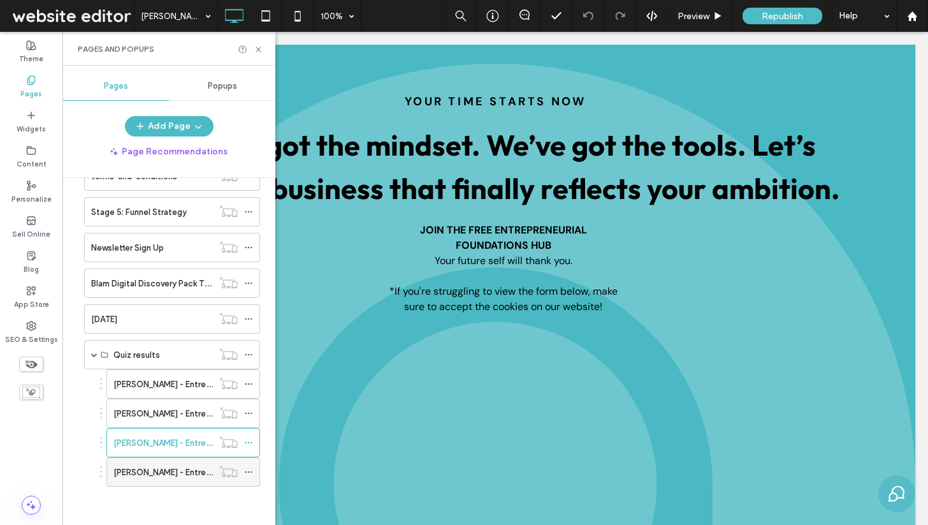
click at [167, 470] on label "Oprah Winfrey - Entrepreneur Quiz Result LP" at bounding box center [203, 472] width 179 height 22
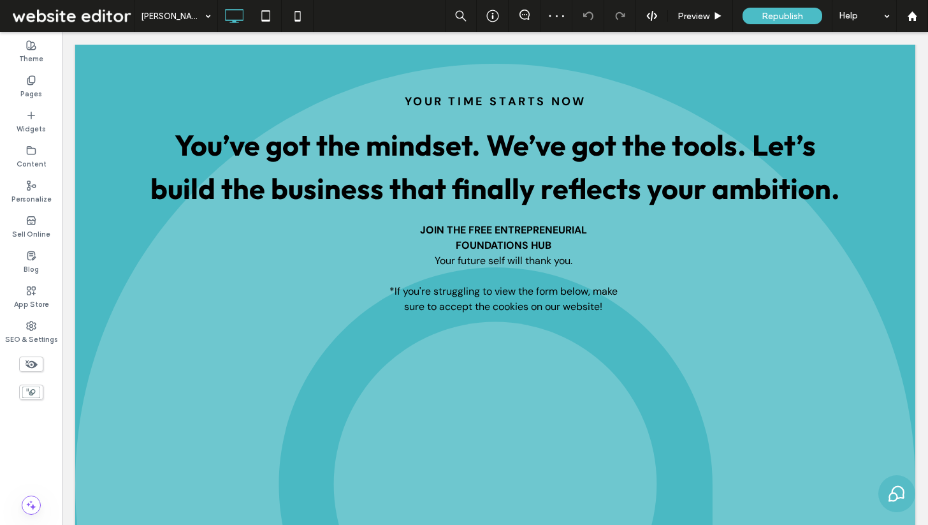
type input "*******"
type input "**"
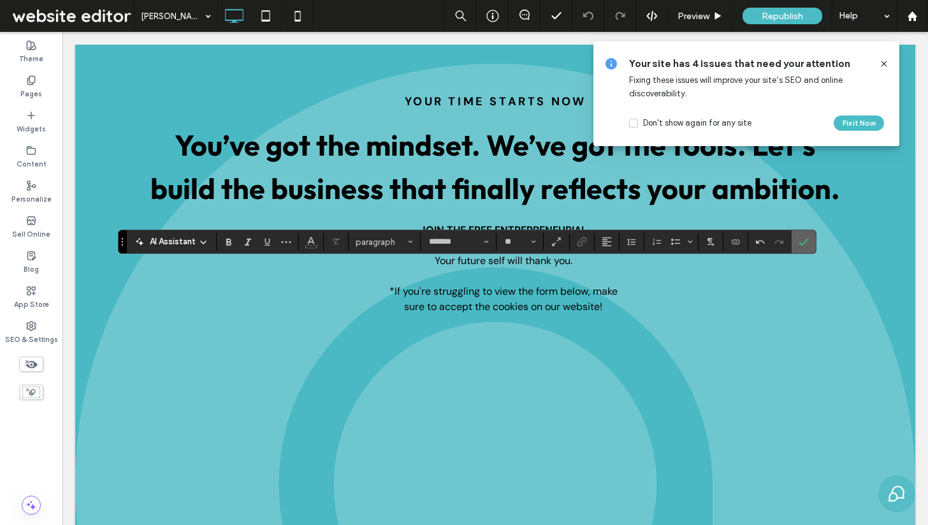
click at [806, 242] on use "Confirm" at bounding box center [804, 242] width 10 height 8
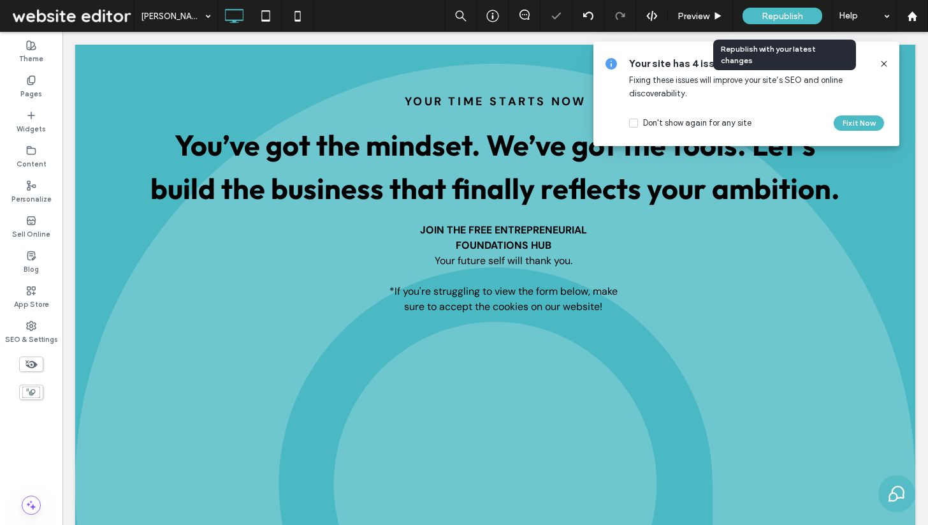
click at [789, 12] on span "Republish" at bounding box center [782, 16] width 41 height 11
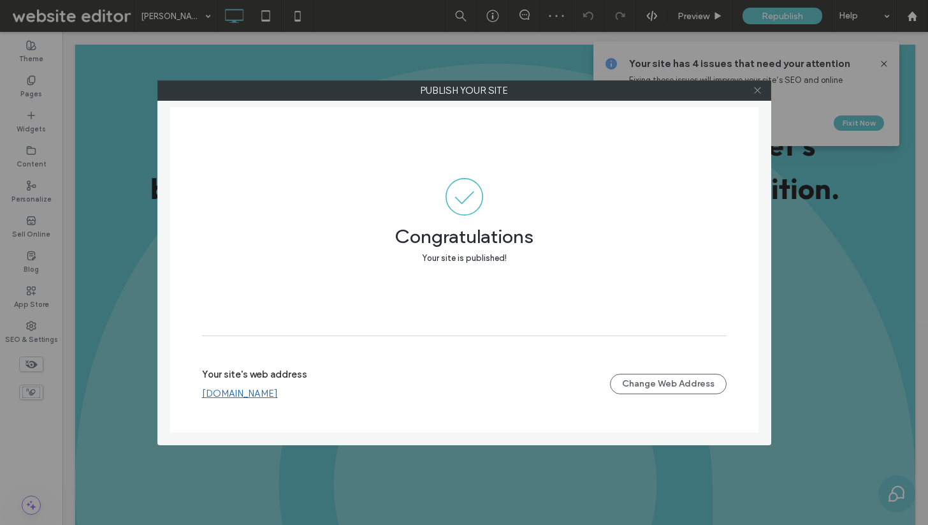
click at [761, 88] on icon at bounding box center [758, 90] width 10 height 10
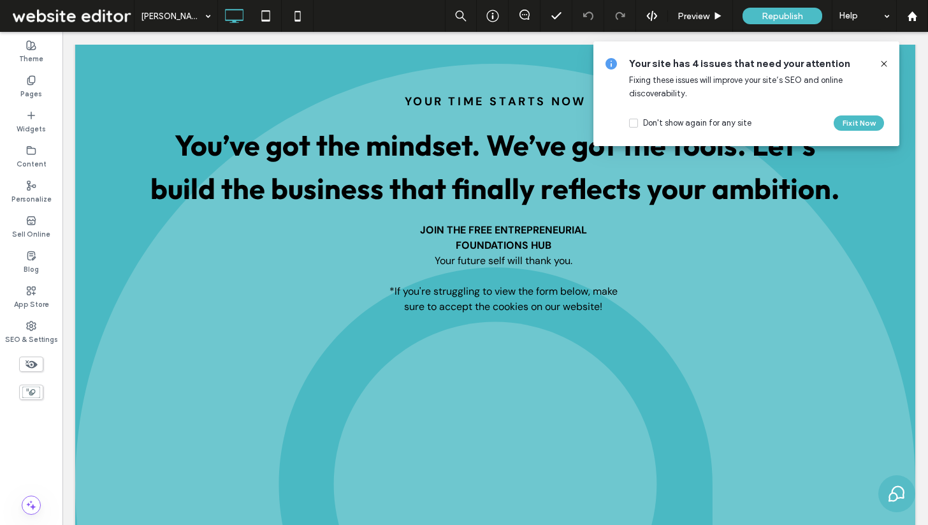
click at [885, 61] on icon at bounding box center [884, 64] width 10 height 10
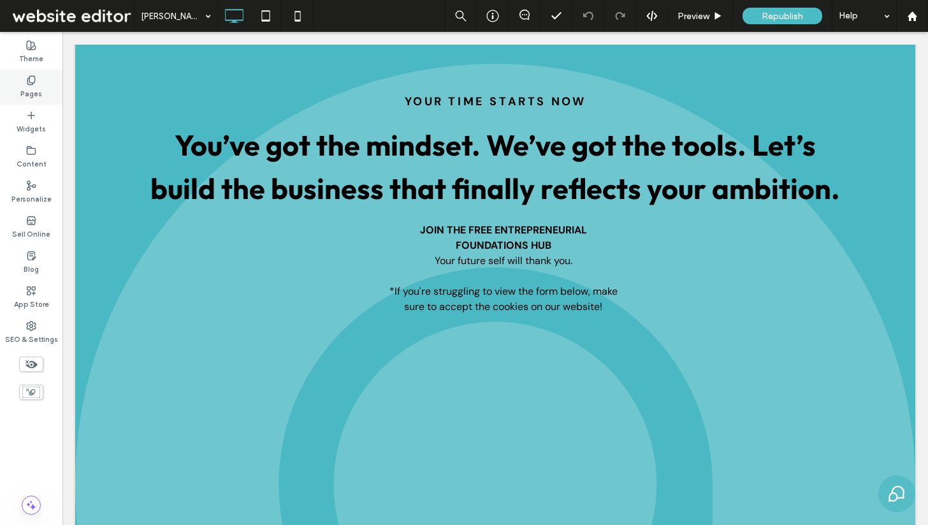
click at [29, 82] on icon at bounding box center [31, 80] width 10 height 10
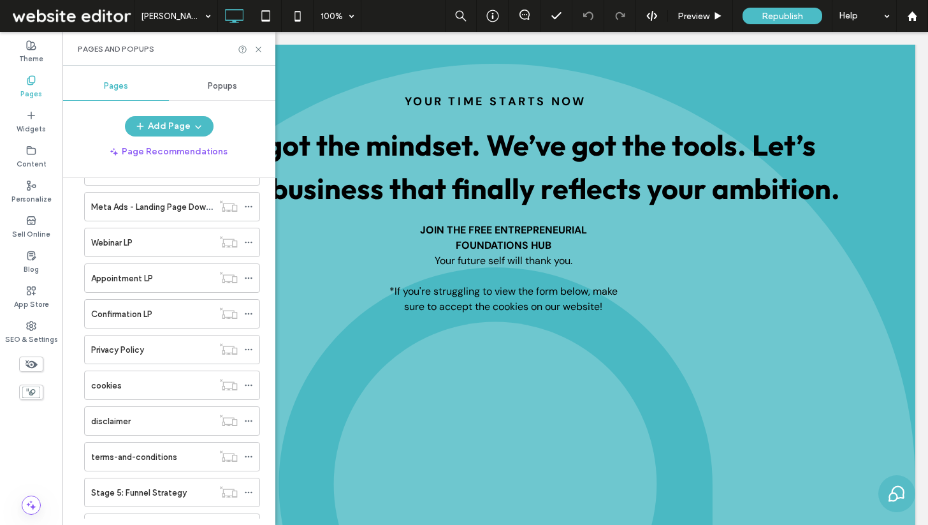
scroll to position [960, 0]
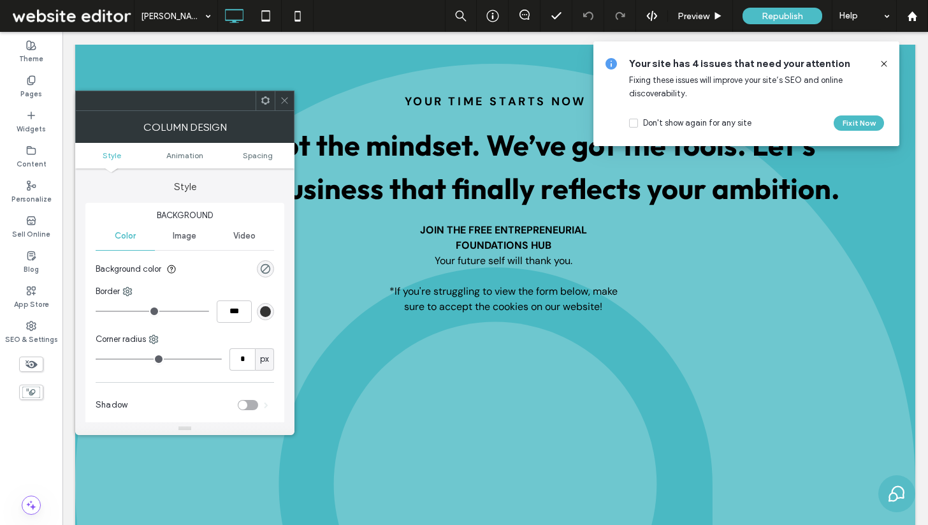
click at [884, 61] on icon at bounding box center [884, 64] width 10 height 10
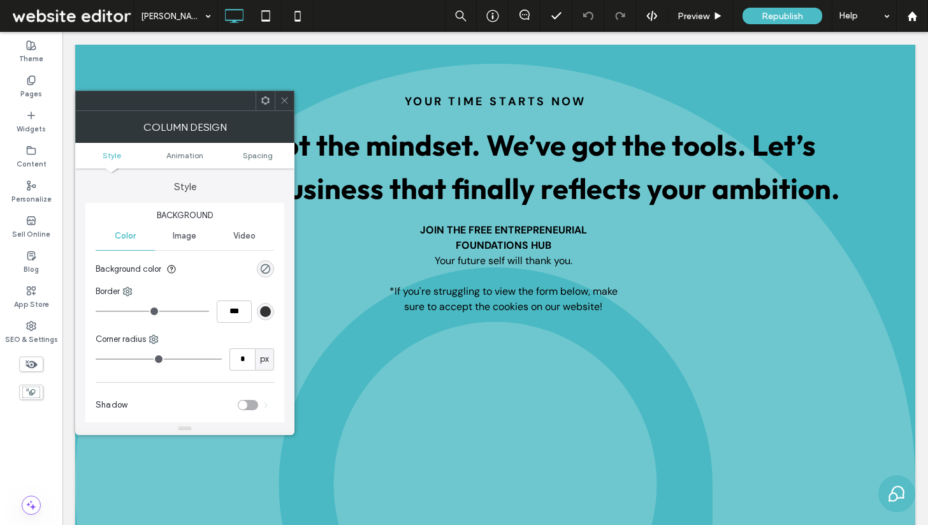
click at [282, 99] on icon at bounding box center [285, 101] width 10 height 10
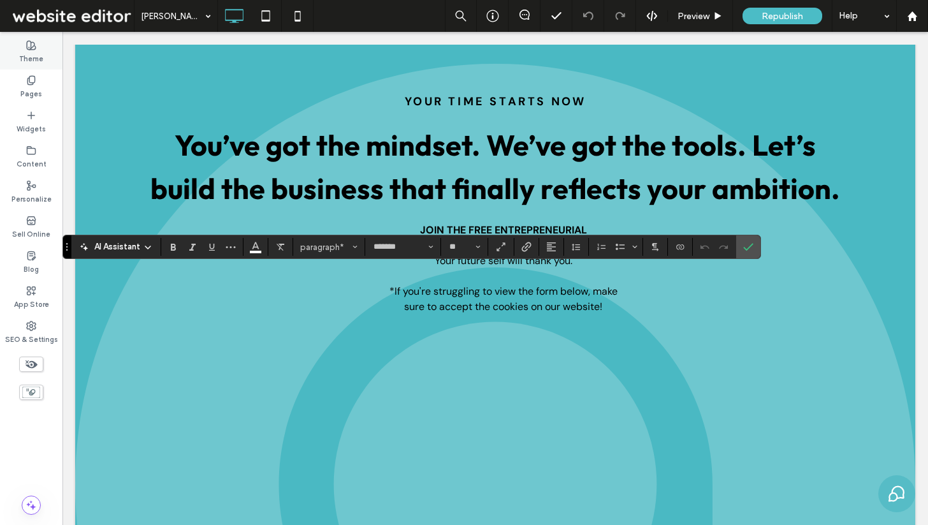
click at [34, 62] on label "Theme" at bounding box center [31, 57] width 24 height 14
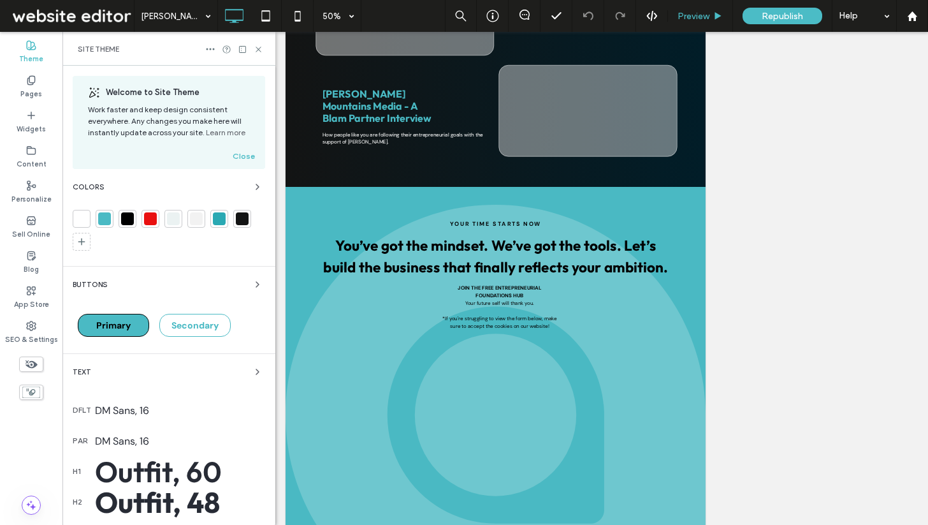
scroll to position [238, 0]
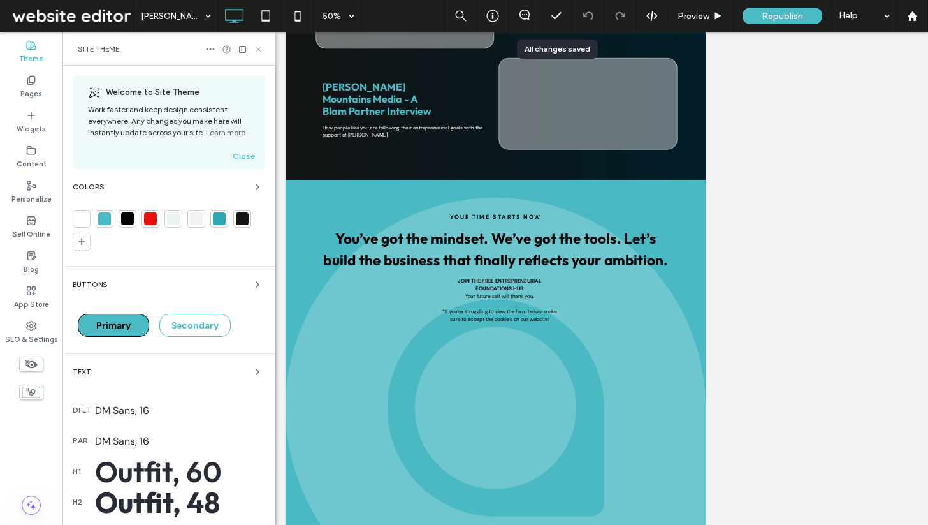
click at [261, 50] on icon at bounding box center [259, 50] width 10 height 10
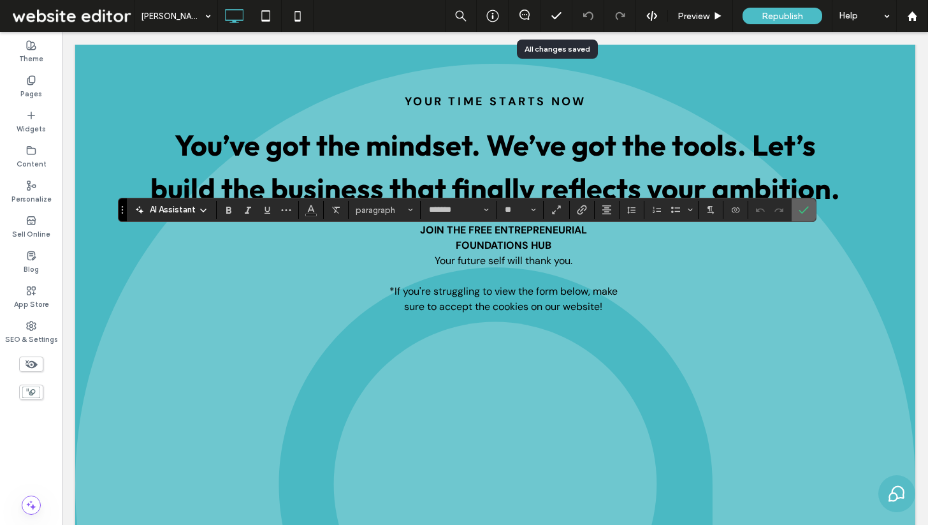
click at [807, 210] on icon "Confirm" at bounding box center [804, 210] width 10 height 10
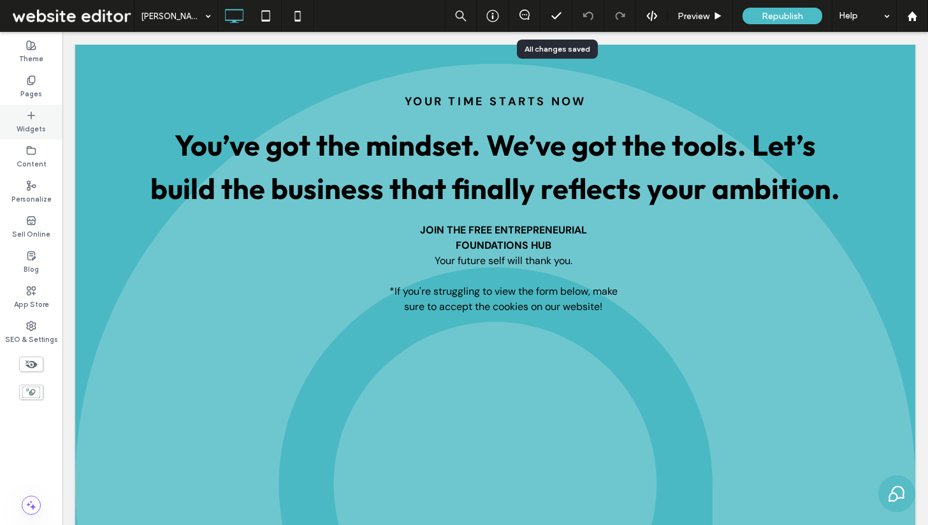
click at [40, 126] on label "Widgets" at bounding box center [31, 128] width 29 height 14
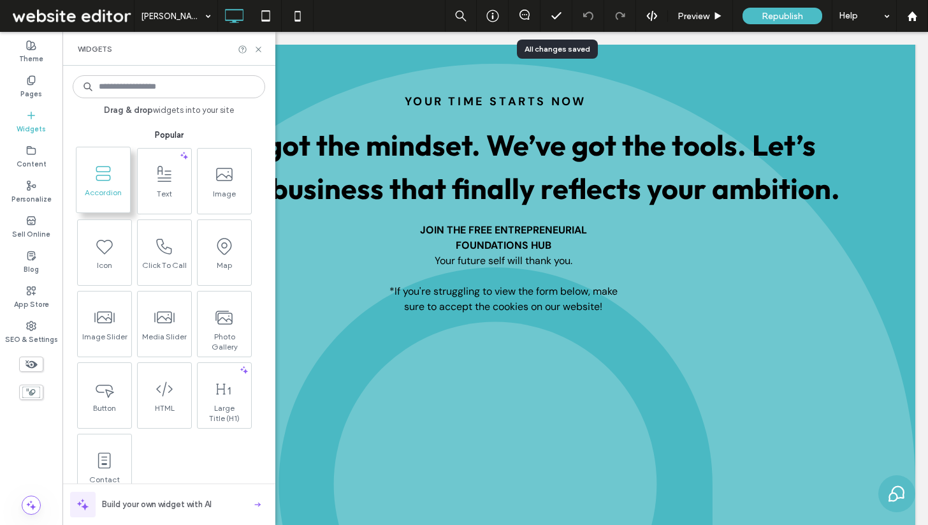
click at [101, 181] on icon at bounding box center [103, 173] width 20 height 20
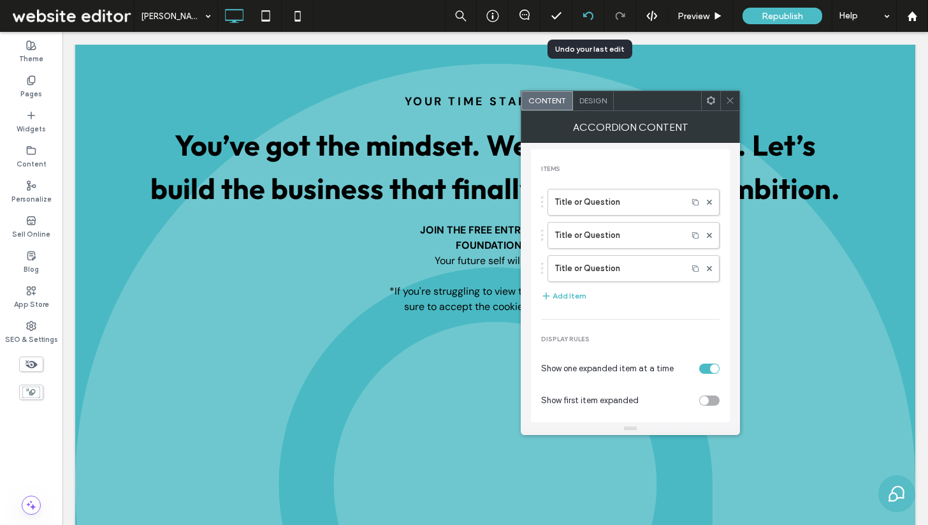
click at [583, 17] on icon at bounding box center [588, 16] width 10 height 10
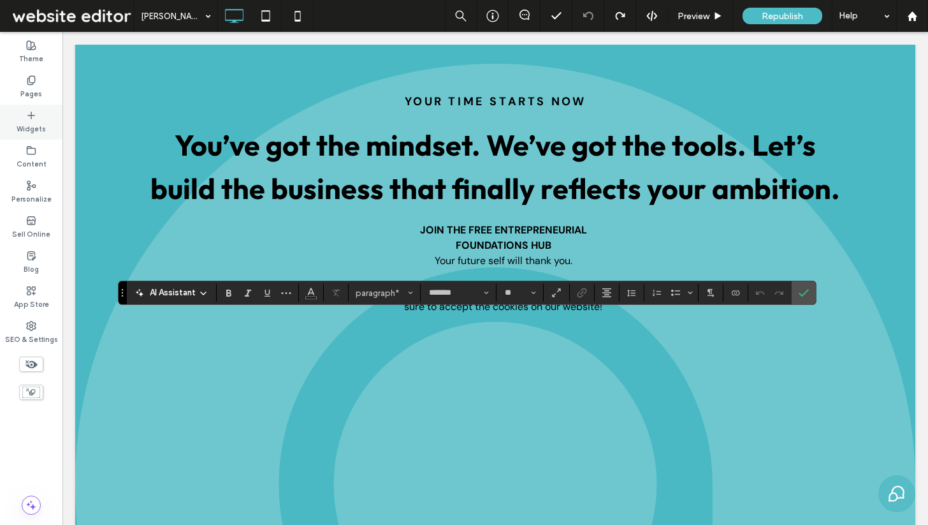
click at [40, 117] on div "Widgets" at bounding box center [31, 122] width 62 height 35
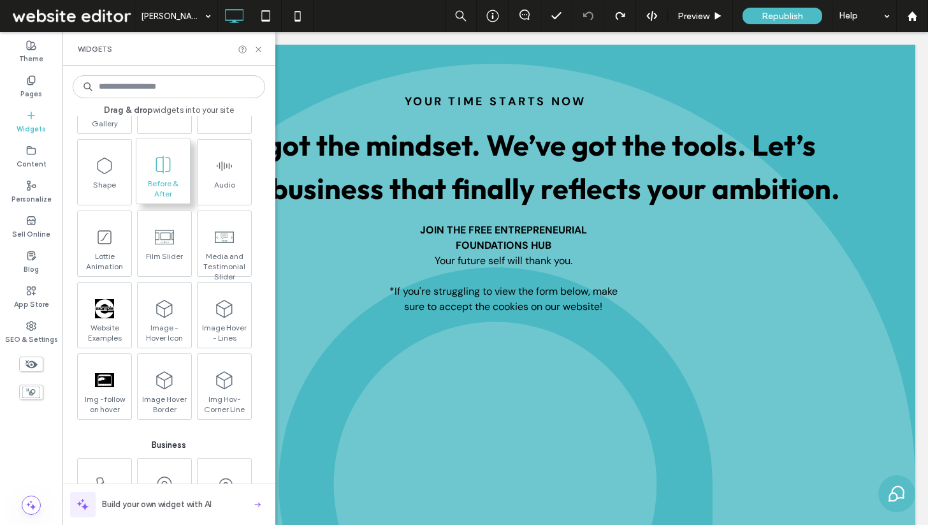
scroll to position [1445, 0]
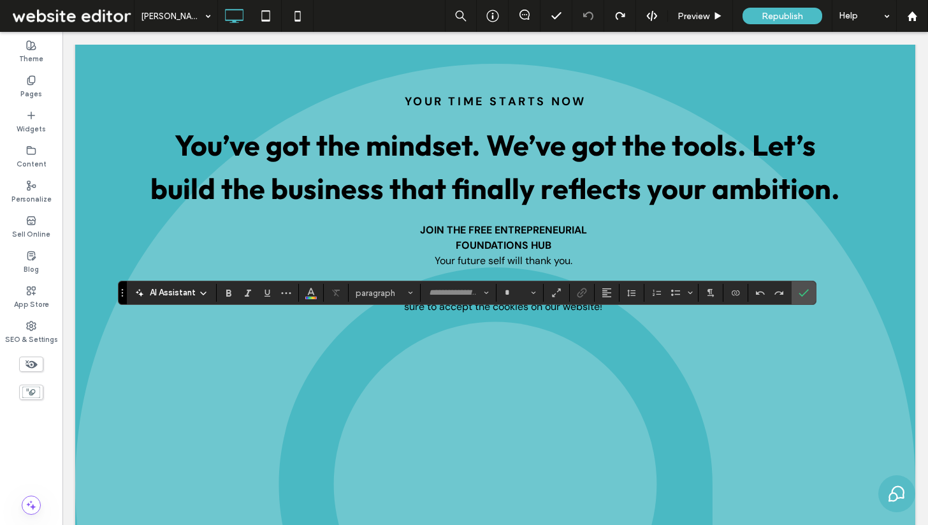
type input "*******"
type input "**"
click at [226, 289] on icon "Bold" at bounding box center [229, 293] width 10 height 10
click at [250, 293] on icon "Italic" at bounding box center [248, 293] width 10 height 10
click at [801, 289] on icon "Confirm" at bounding box center [804, 293] width 10 height 10
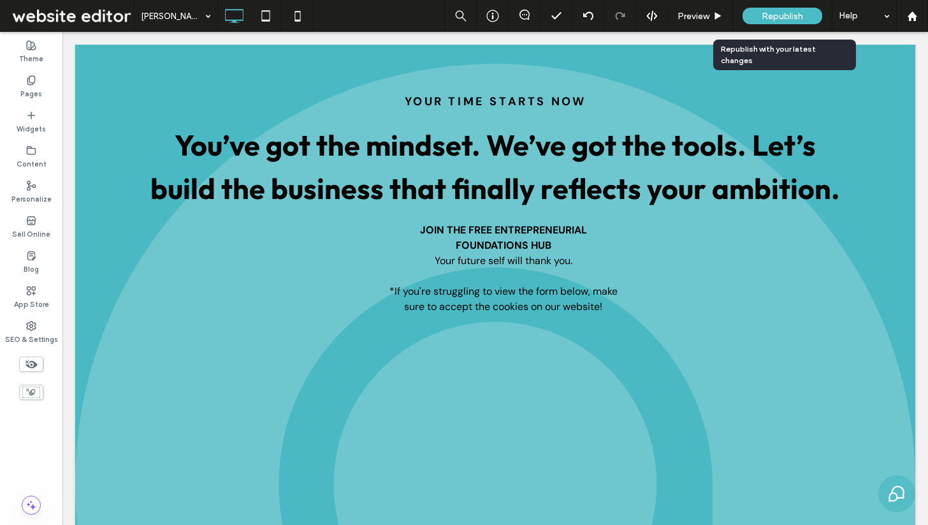
click at [784, 15] on span "Republish" at bounding box center [782, 16] width 41 height 11
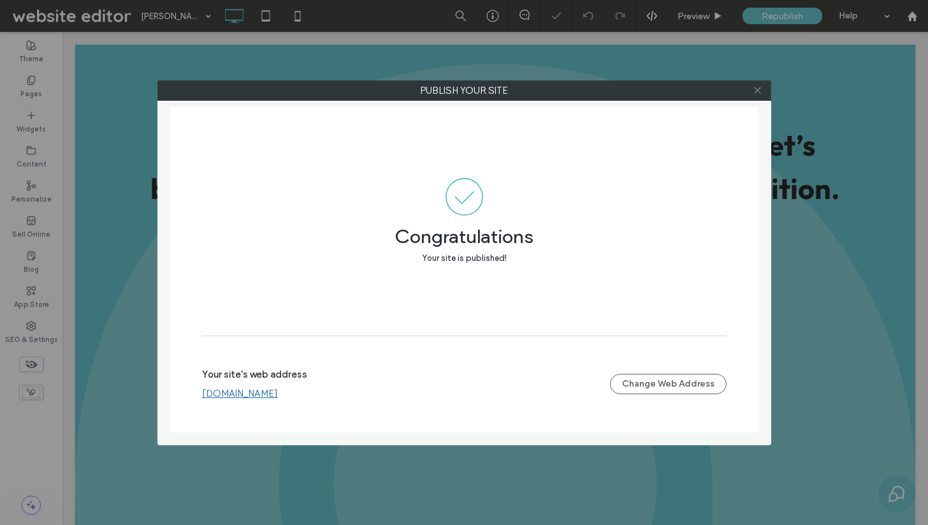
click at [759, 91] on use at bounding box center [757, 90] width 6 height 6
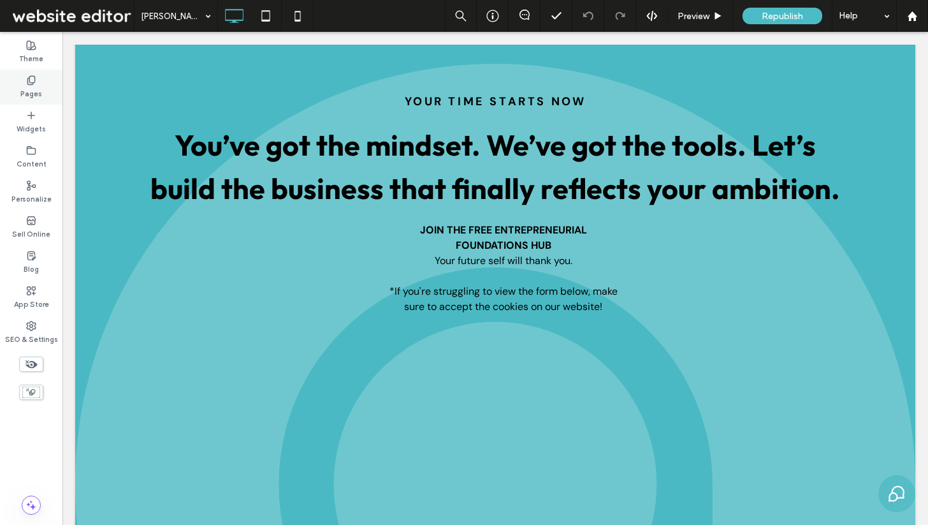
click at [41, 82] on div "Pages" at bounding box center [31, 87] width 62 height 35
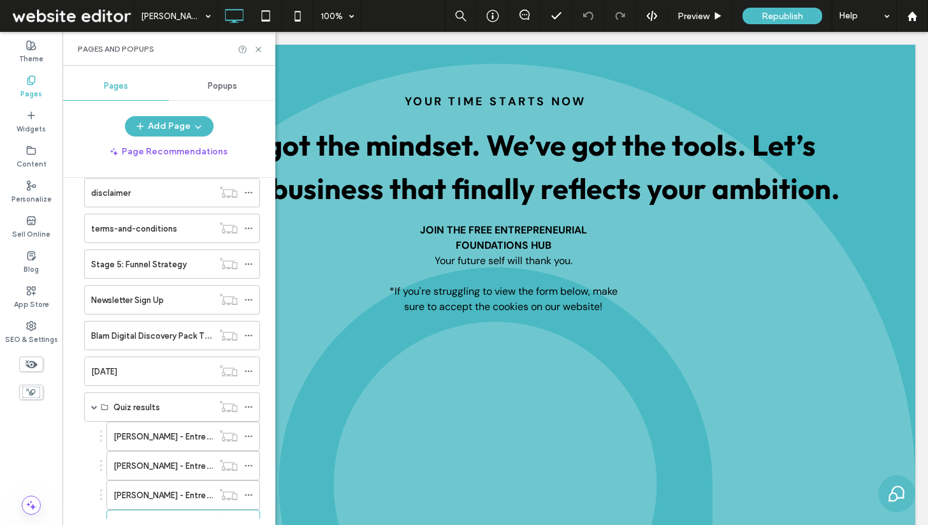
scroll to position [960, 0]
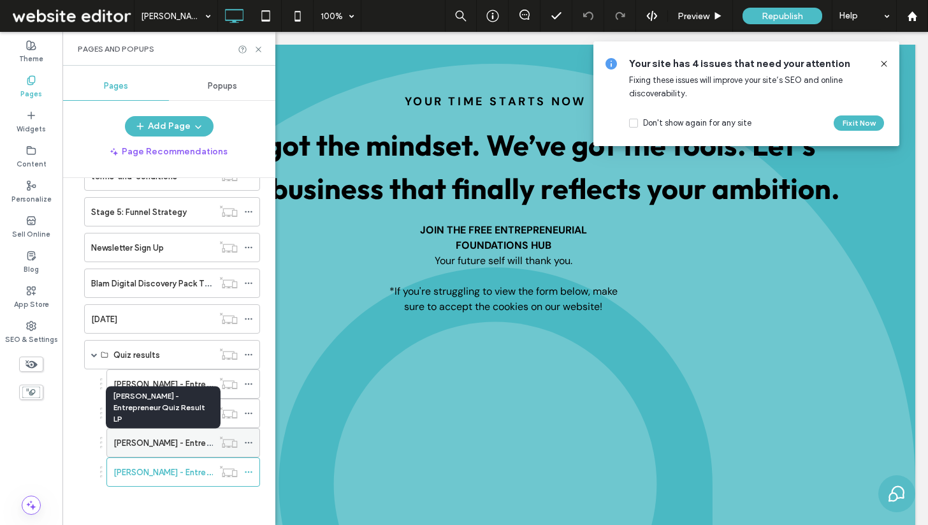
click at [179, 445] on label "Howard Schultz - Entrepreneur Quiz Result LP" at bounding box center [203, 443] width 179 height 22
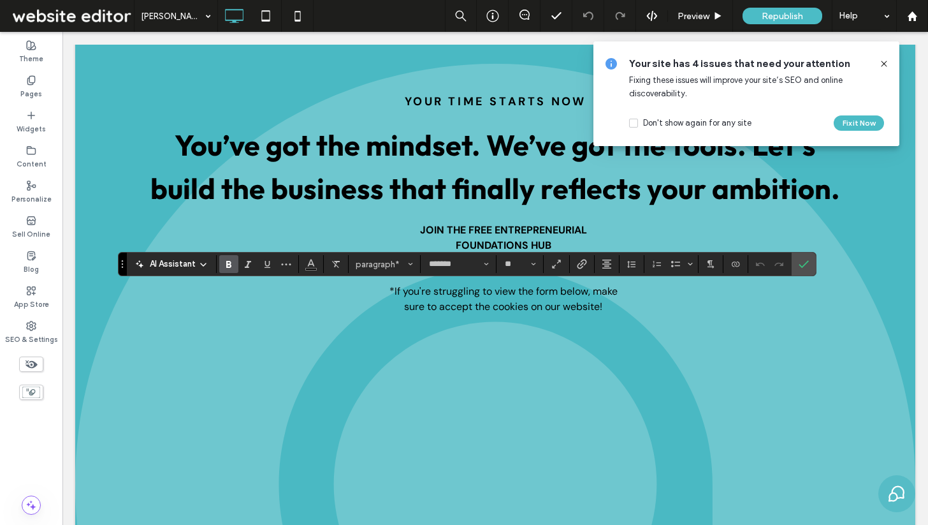
click at [228, 266] on icon "Bold" at bounding box center [229, 264] width 10 height 10
click at [247, 266] on use "Italic" at bounding box center [248, 264] width 6 height 7
click at [246, 259] on icon "Italic" at bounding box center [248, 264] width 10 height 10
click at [231, 263] on icon "Bold" at bounding box center [229, 264] width 10 height 10
click at [886, 61] on icon at bounding box center [884, 64] width 10 height 10
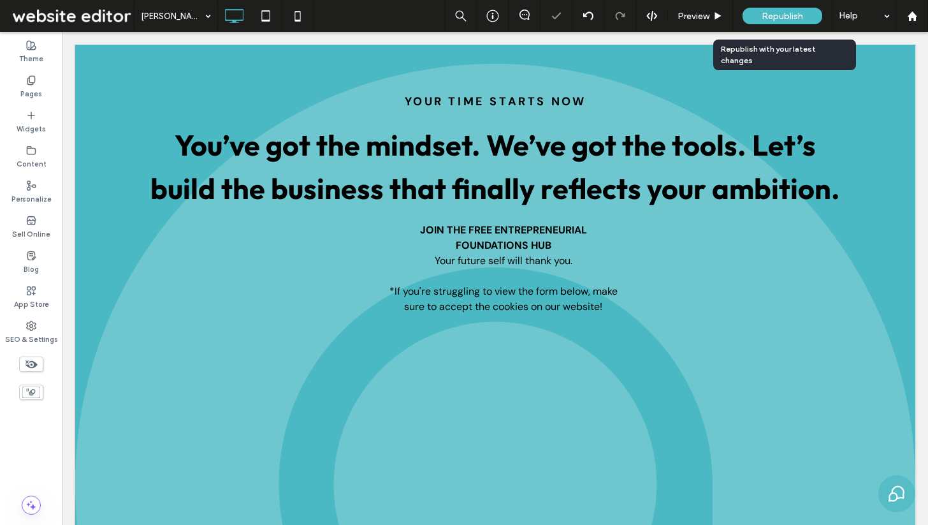
click at [795, 19] on span "Republish" at bounding box center [782, 16] width 41 height 11
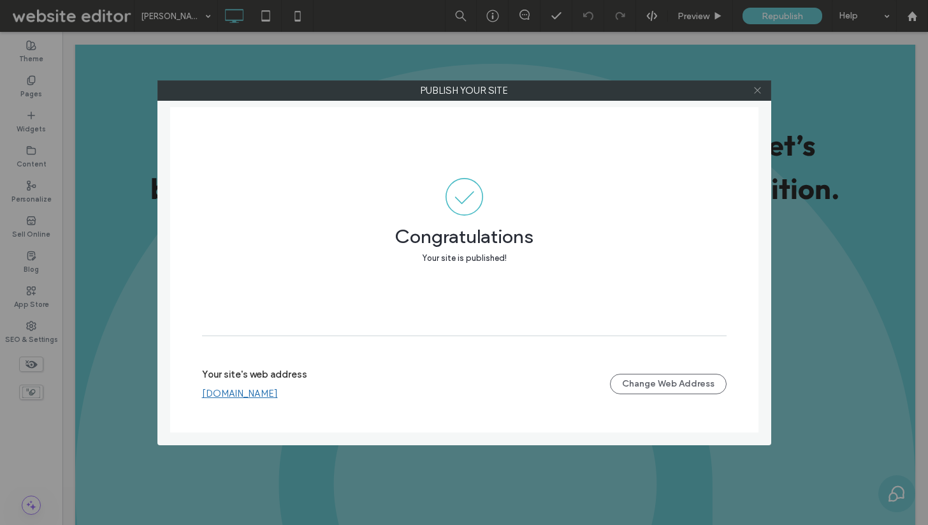
click at [756, 89] on icon at bounding box center [758, 90] width 10 height 10
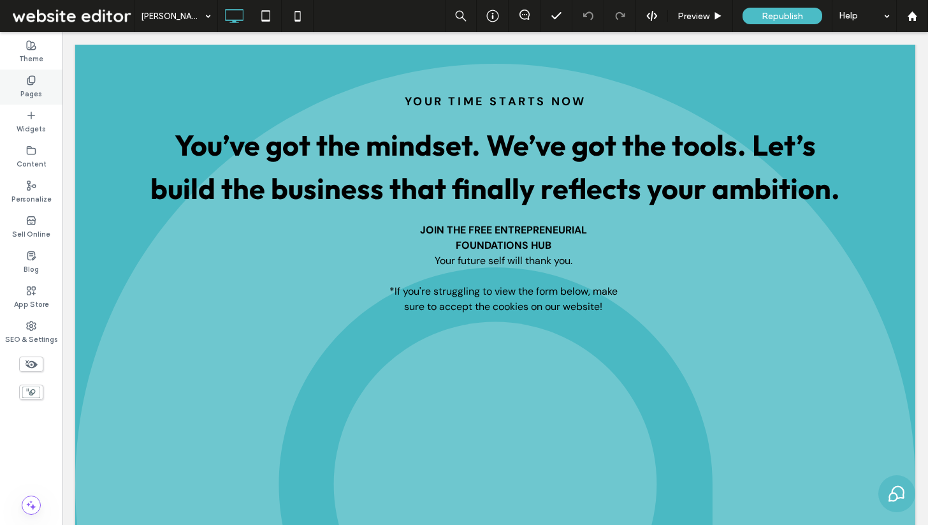
click at [34, 82] on use at bounding box center [30, 80] width 7 height 8
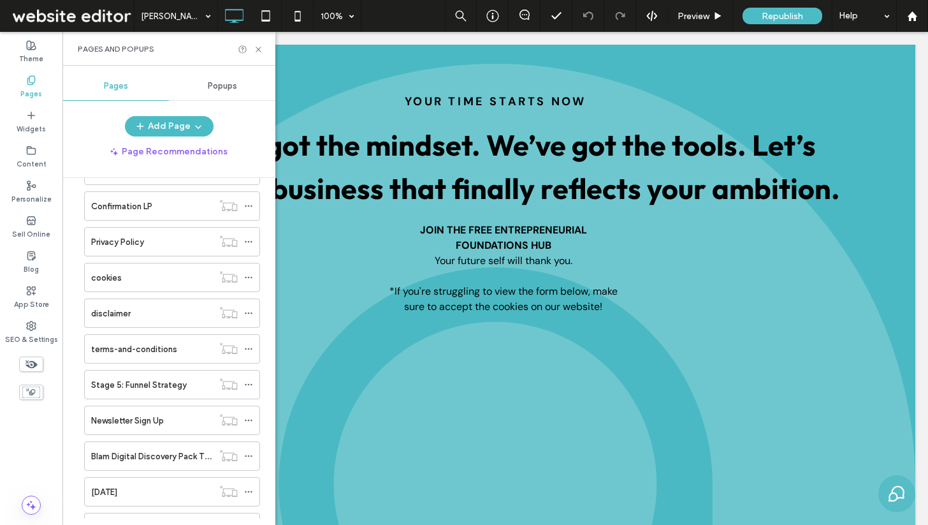
scroll to position [960, 0]
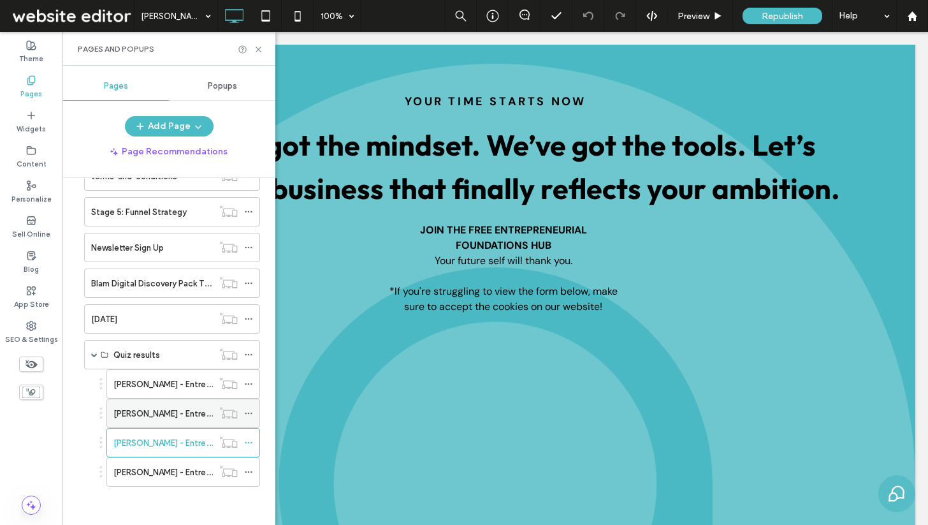
click at [150, 416] on label "Richard Branson - Entrepreneur Quiz Result LP" at bounding box center [203, 413] width 179 height 22
click at [261, 52] on use at bounding box center [258, 49] width 5 height 5
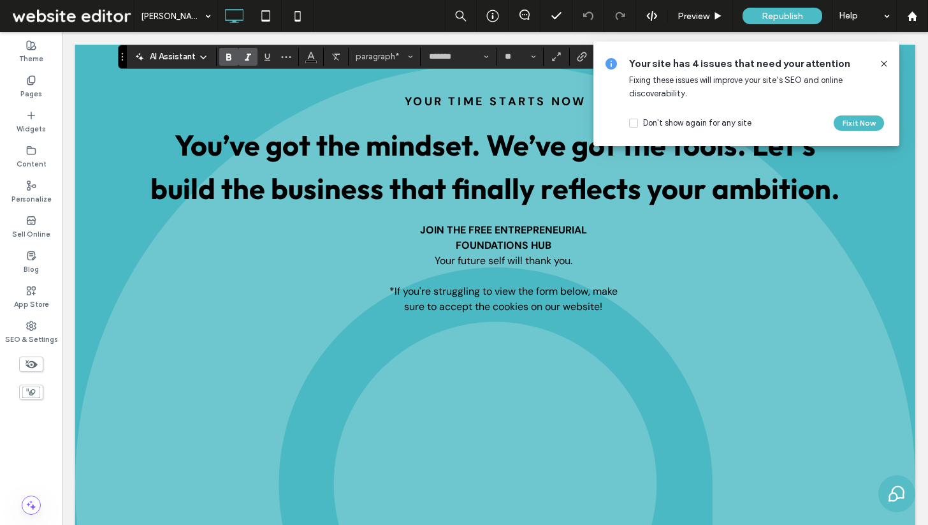
click at [246, 60] on use "Italic" at bounding box center [248, 57] width 6 height 7
click at [884, 64] on icon at bounding box center [884, 64] width 10 height 10
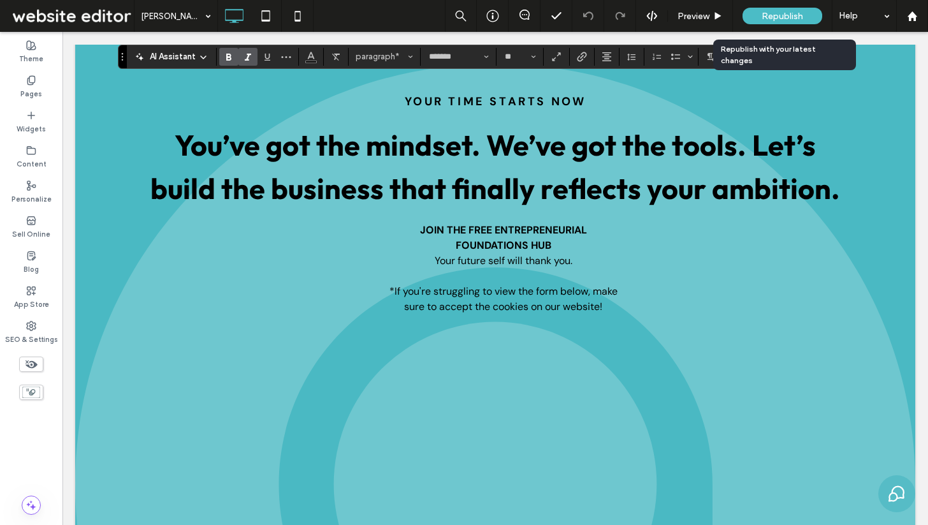
click at [770, 10] on div "Republish" at bounding box center [783, 16] width 80 height 17
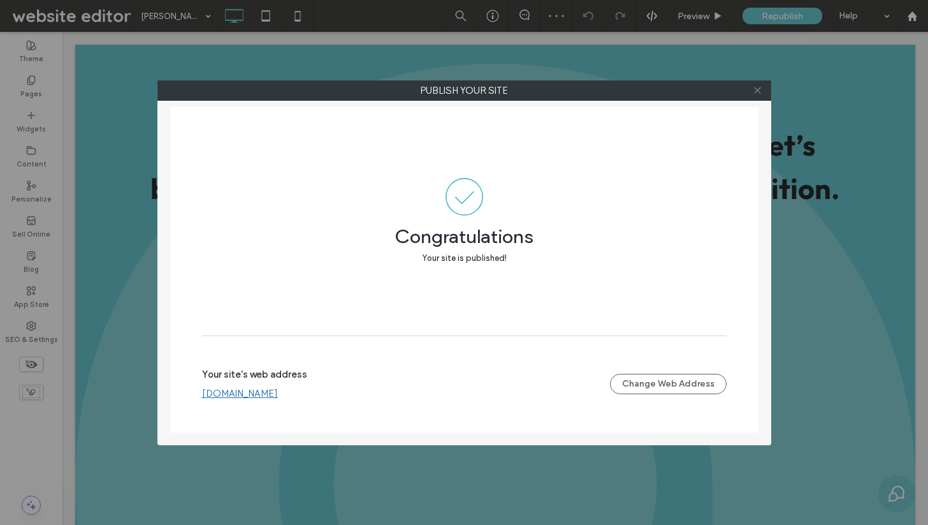
click at [758, 91] on icon at bounding box center [758, 90] width 10 height 10
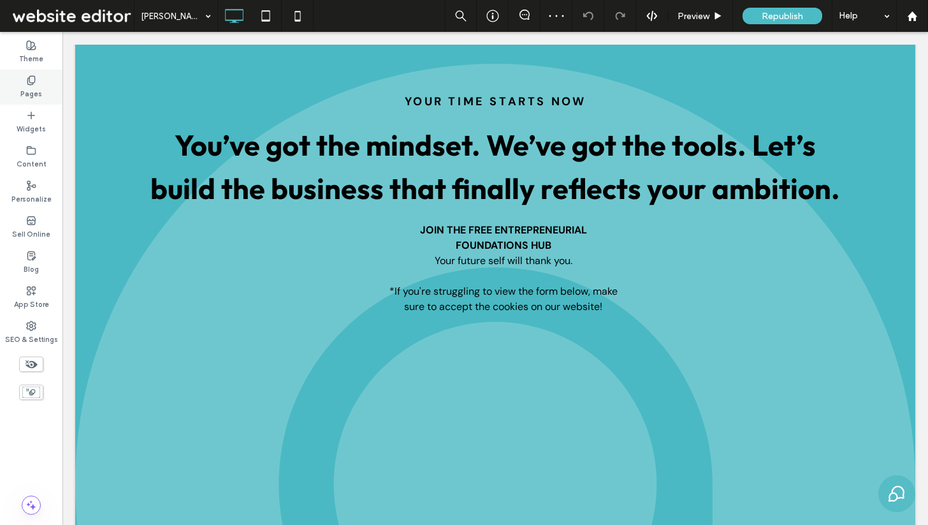
click at [34, 80] on icon at bounding box center [31, 80] width 10 height 10
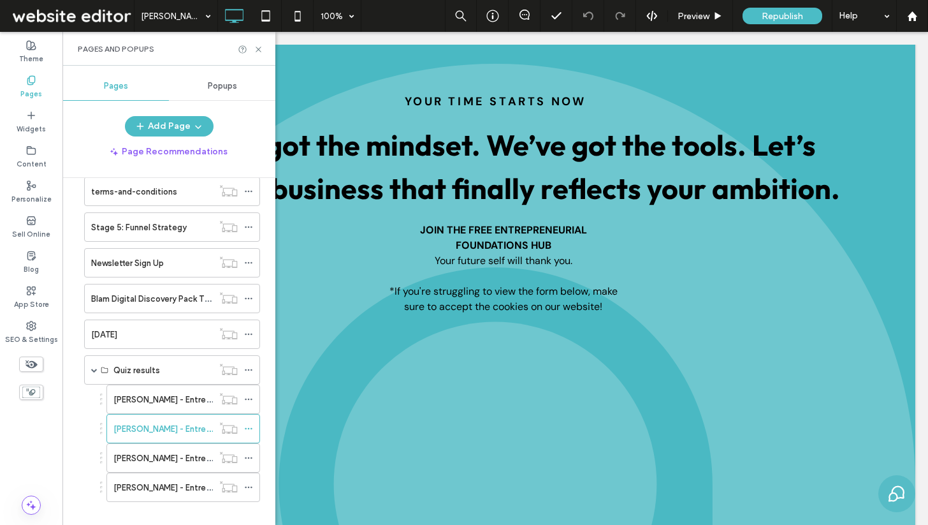
scroll to position [960, 0]
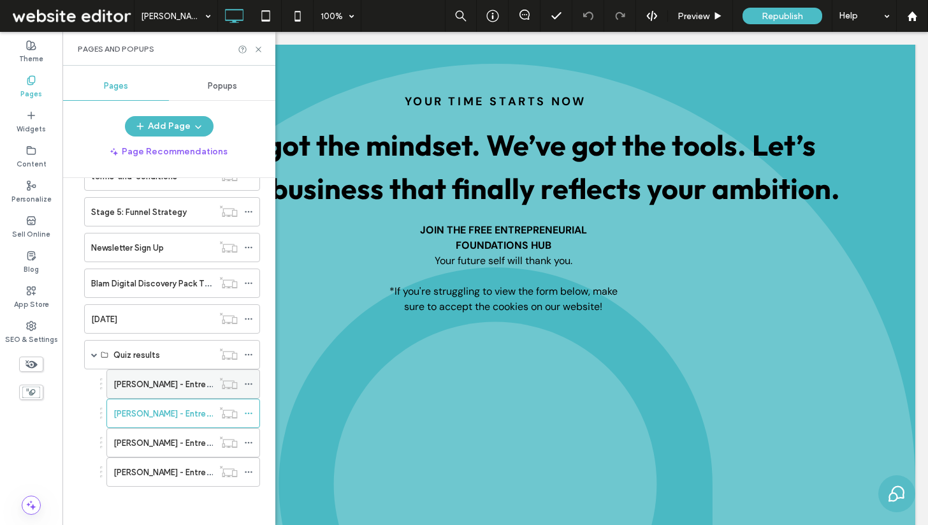
click at [180, 387] on label "Sara Blakely - Entrepreneur Quiz Result LP" at bounding box center [203, 384] width 179 height 22
click at [258, 47] on icon at bounding box center [259, 50] width 10 height 10
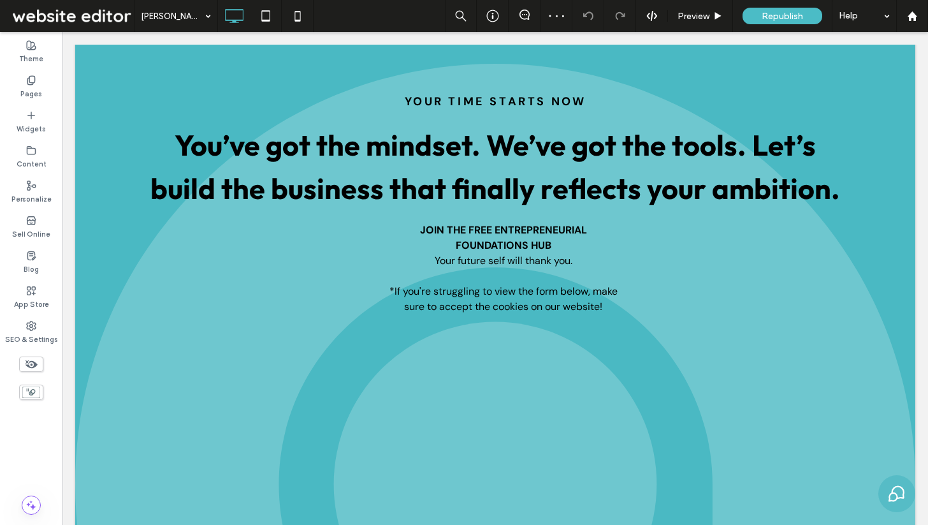
type input "*******"
type input "**"
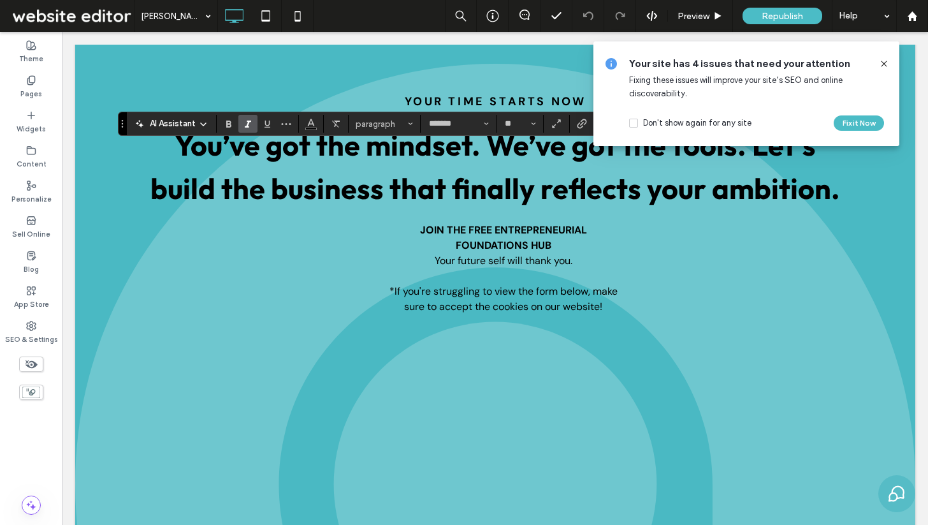
click at [243, 124] on icon "Italic" at bounding box center [248, 124] width 10 height 10
click at [232, 124] on icon "Bold" at bounding box center [229, 124] width 10 height 10
click at [883, 60] on icon at bounding box center [884, 64] width 10 height 10
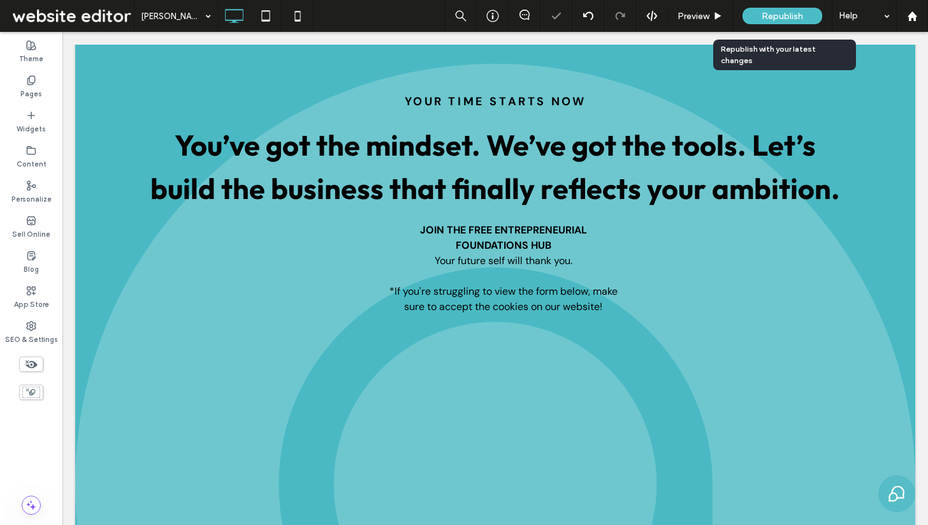
click at [792, 13] on span "Republish" at bounding box center [782, 16] width 41 height 11
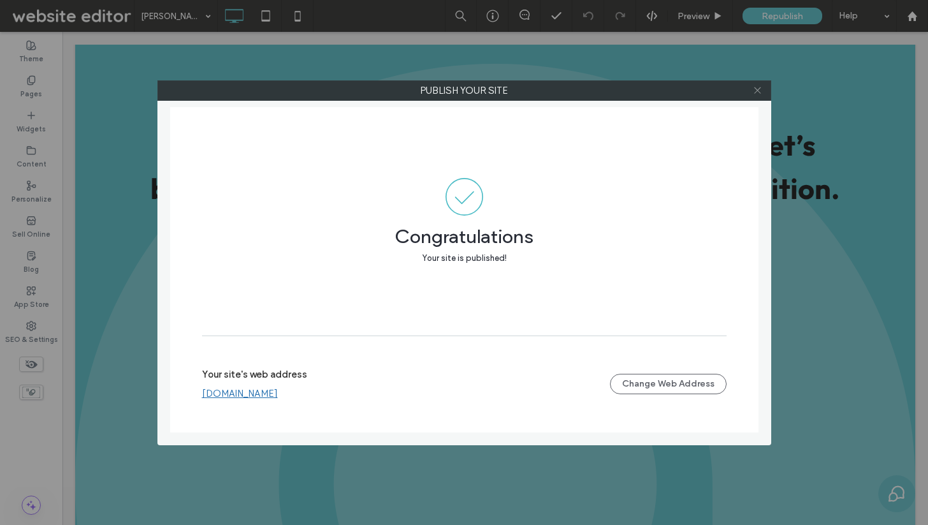
click at [762, 88] on icon at bounding box center [758, 90] width 10 height 10
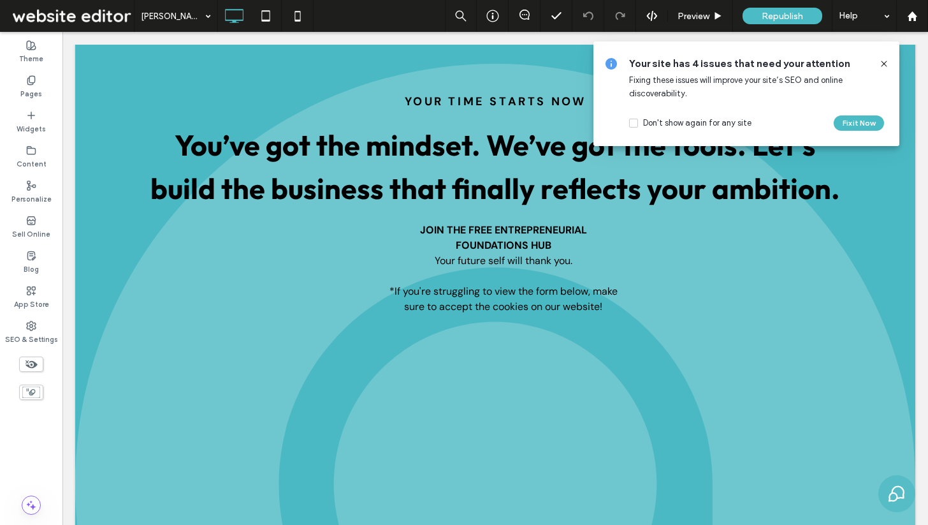
click at [884, 59] on icon at bounding box center [884, 64] width 10 height 10
